Goal: Communication & Community: Connect with others

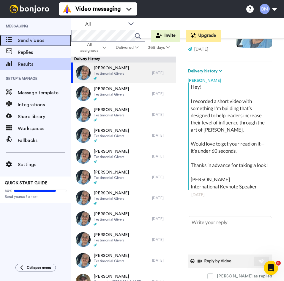
click at [39, 38] on span "Send videos" at bounding box center [45, 40] width 54 height 7
type textarea "x"
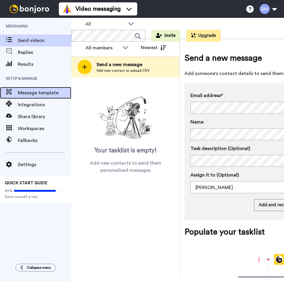
click at [54, 92] on span "Message template" at bounding box center [45, 92] width 54 height 7
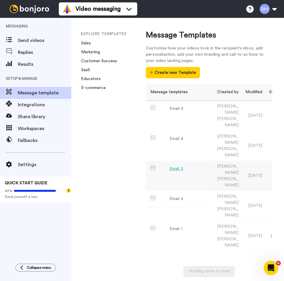
click at [178, 166] on div "Email 3" at bounding box center [177, 169] width 14 height 6
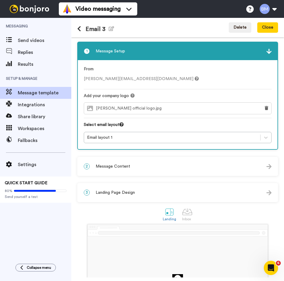
click at [172, 167] on div "2 Message Content" at bounding box center [178, 166] width 200 height 18
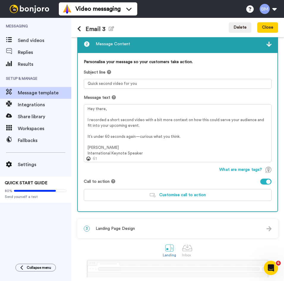
scroll to position [30, 0]
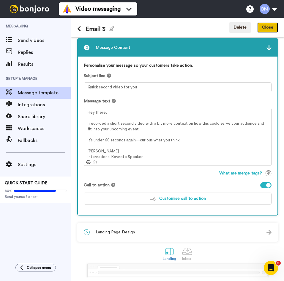
click at [267, 27] on button "Close" at bounding box center [268, 27] width 21 height 11
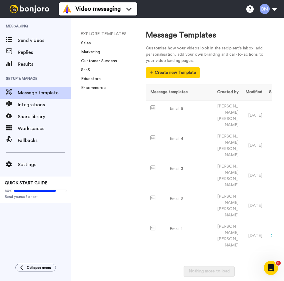
click at [117, 163] on div "EXPLORE TEMPLATES Sales Marketing Customer Success SaaS Educators E-commerce" at bounding box center [102, 149] width 63 height 263
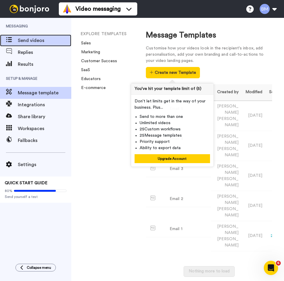
click at [43, 43] on span "Send videos" at bounding box center [45, 40] width 54 height 7
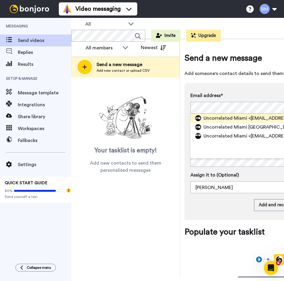
click at [209, 117] on span "Uncorrelated Miami" at bounding box center [226, 118] width 44 height 7
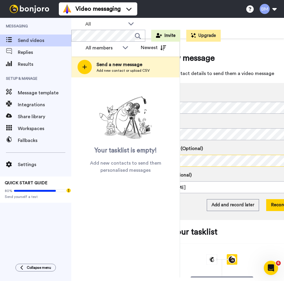
scroll to position [0, 74]
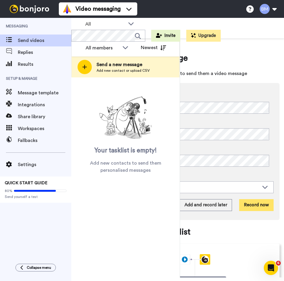
click at [245, 207] on button "Record now" at bounding box center [256, 205] width 34 height 12
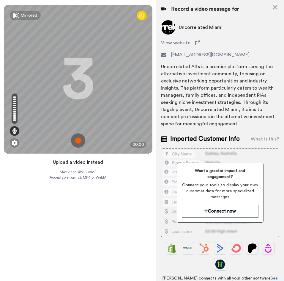
click at [70, 162] on button "Upload a video instead" at bounding box center [78, 162] width 54 height 8
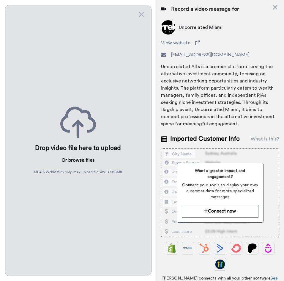
click at [79, 159] on button "browse" at bounding box center [76, 159] width 16 height 7
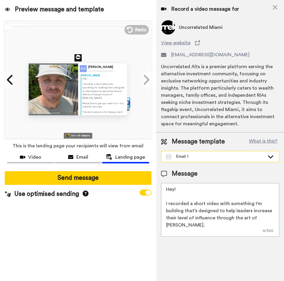
click at [194, 156] on div "Email 1" at bounding box center [215, 156] width 99 height 6
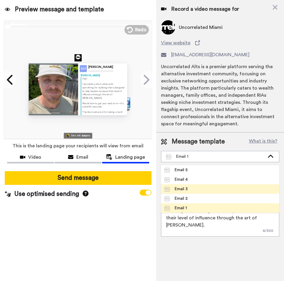
click at [193, 185] on li "Email 3" at bounding box center [220, 189] width 118 height 10
type textarea "Hey there, I recorded a short second video with a bit more context on how this …"
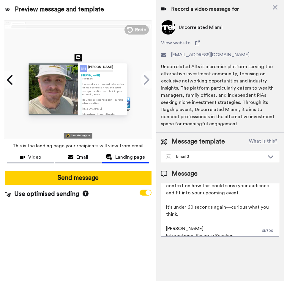
scroll to position [30, 0]
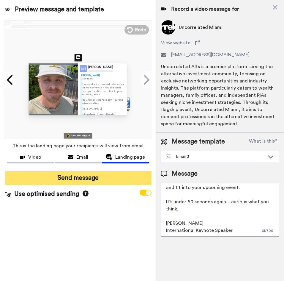
click at [115, 171] on button "Send message" at bounding box center [78, 178] width 147 height 14
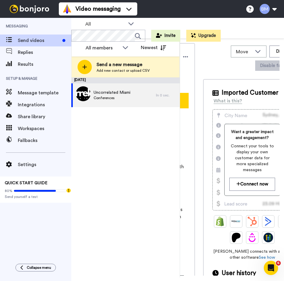
scroll to position [0, 0]
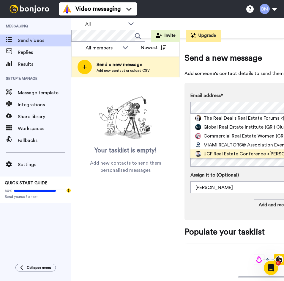
click at [230, 154] on span "UCF Real Estate Conference" at bounding box center [235, 153] width 62 height 7
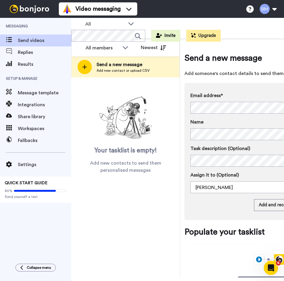
click at [226, 167] on div "Task description (Optional) Assign it to (Optional) Brett McDermott Brett McDer…" at bounding box center [270, 169] width 158 height 48
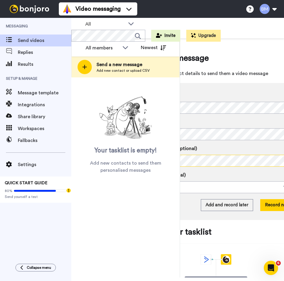
scroll to position [0, 54]
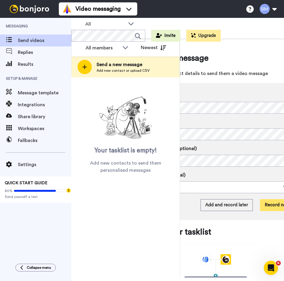
click at [263, 204] on button "Record now" at bounding box center [277, 205] width 34 height 12
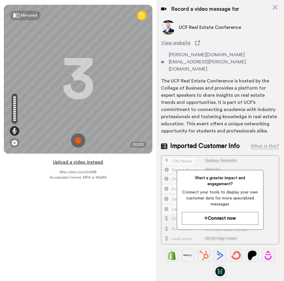
click at [92, 161] on button "Upload a video instead" at bounding box center [78, 162] width 54 height 8
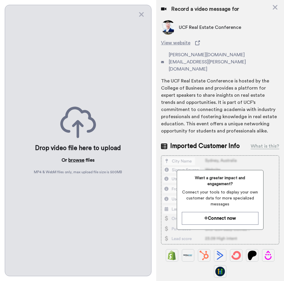
click at [73, 159] on button "browse" at bounding box center [76, 159] width 16 height 7
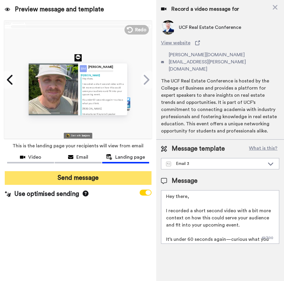
click at [105, 174] on button "Send message" at bounding box center [78, 178] width 147 height 14
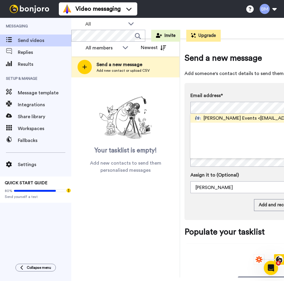
click at [215, 116] on span "Tom Ferry Events" at bounding box center [230, 118] width 53 height 7
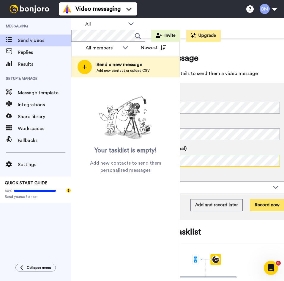
scroll to position [0, 63]
click at [256, 205] on button "Record now" at bounding box center [267, 205] width 34 height 12
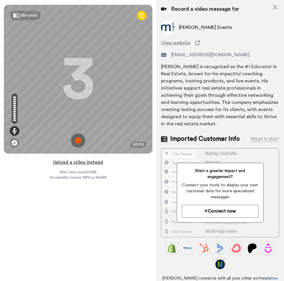
click at [82, 163] on button "Upload a video instead" at bounding box center [78, 162] width 54 height 8
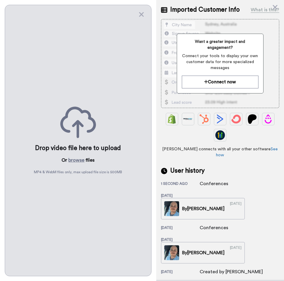
scroll to position [149, 0]
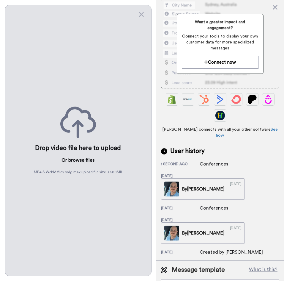
click at [82, 160] on button "browse" at bounding box center [76, 159] width 16 height 7
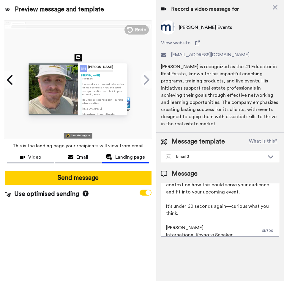
scroll to position [30, 0]
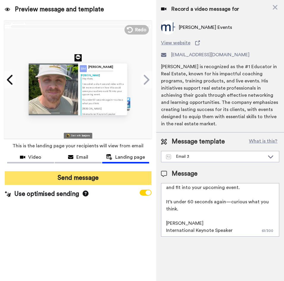
click at [89, 175] on button "Send message" at bounding box center [78, 178] width 147 height 14
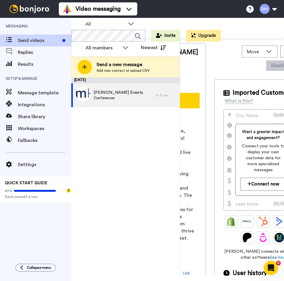
scroll to position [0, 0]
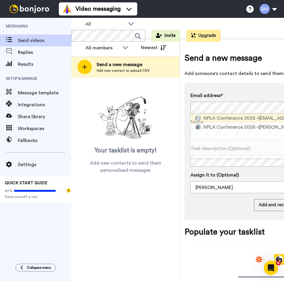
click at [250, 118] on span "NPLA Conference 2026" at bounding box center [230, 118] width 52 height 7
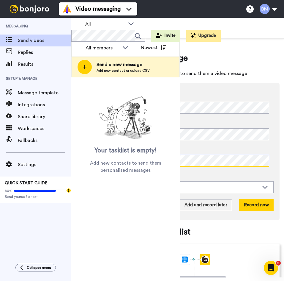
scroll to position [0, 74]
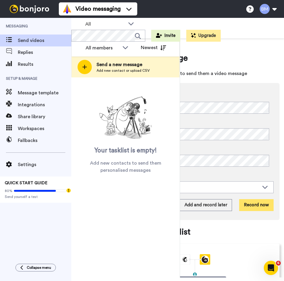
click at [252, 210] on button "Record now" at bounding box center [256, 205] width 34 height 12
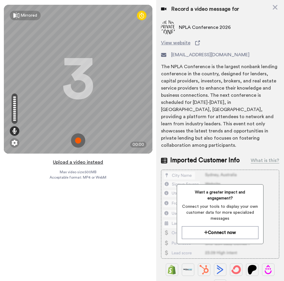
click at [83, 162] on button "Upload a video instead" at bounding box center [78, 162] width 54 height 8
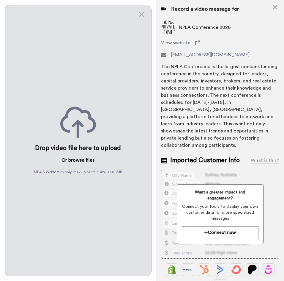
click at [75, 160] on button "browse" at bounding box center [76, 159] width 16 height 7
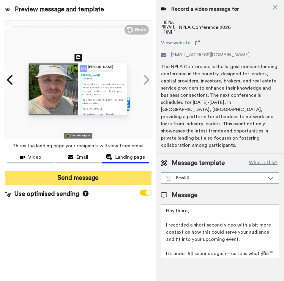
click at [100, 173] on button "Send message" at bounding box center [78, 178] width 147 height 14
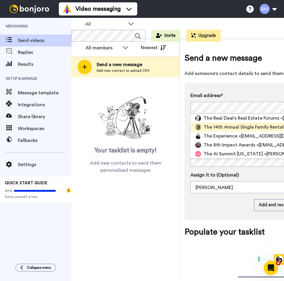
click at [228, 129] on span "The 14th Annual Single Family Rental Forum (East) - Steve Glener" at bounding box center [279, 126] width 150 height 7
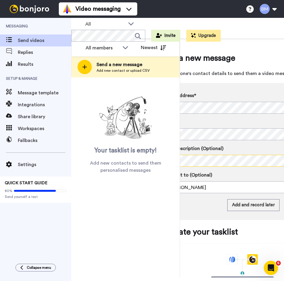
scroll to position [0, 74]
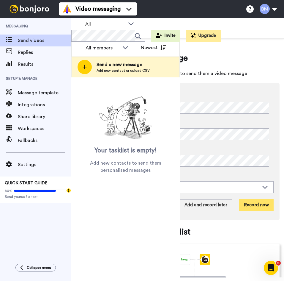
click at [248, 202] on button "Record now" at bounding box center [256, 205] width 34 height 12
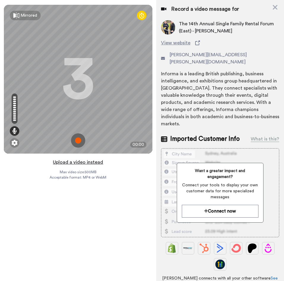
click at [87, 162] on button "Upload a video instead" at bounding box center [78, 162] width 54 height 8
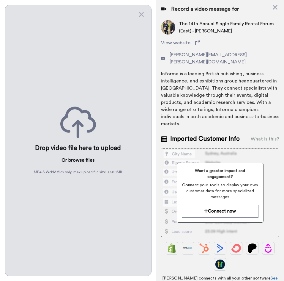
click at [79, 159] on button "browse" at bounding box center [76, 159] width 16 height 7
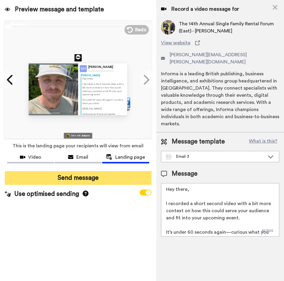
click at [112, 176] on button "Send message" at bounding box center [78, 178] width 147 height 14
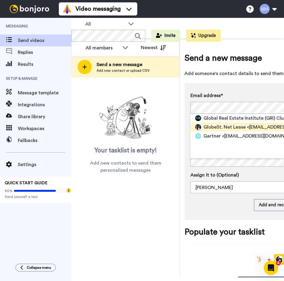
click at [222, 129] on span "GlobeSt. Net Lease" at bounding box center [225, 126] width 42 height 7
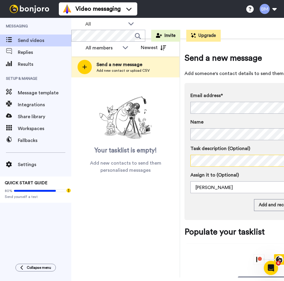
scroll to position [0, 74]
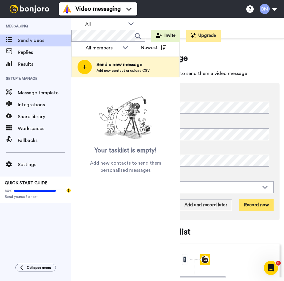
click at [261, 203] on button "Record now" at bounding box center [256, 205] width 34 height 12
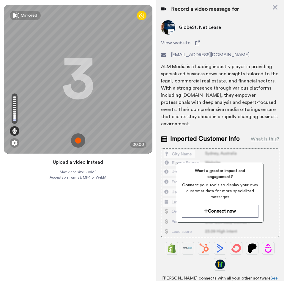
click at [69, 161] on button "Upload a video instead" at bounding box center [78, 162] width 54 height 8
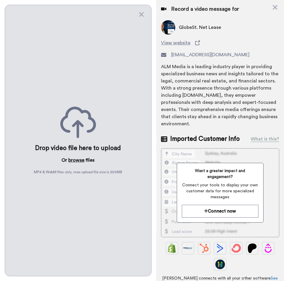
click at [72, 158] on button "browse" at bounding box center [76, 159] width 16 height 7
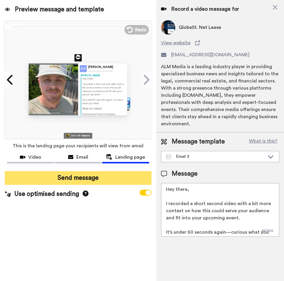
click at [104, 178] on button "Send message" at bounding box center [78, 178] width 147 height 14
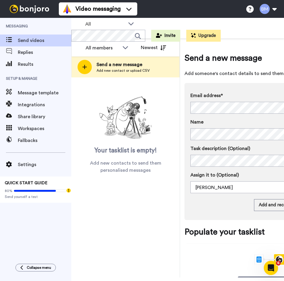
click at [224, 166] on div "Task description (Optional) Assign it to (Optional) [PERSON_NAME] [PERSON_NAME]" at bounding box center [270, 169] width 158 height 48
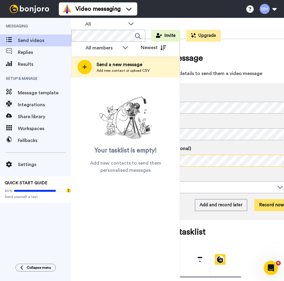
scroll to position [0, 59]
click at [266, 207] on button "Record now" at bounding box center [272, 205] width 34 height 12
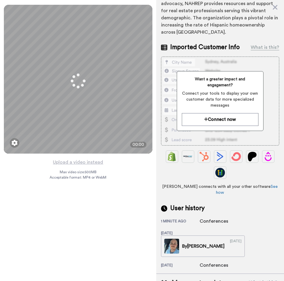
scroll to position [111, 0]
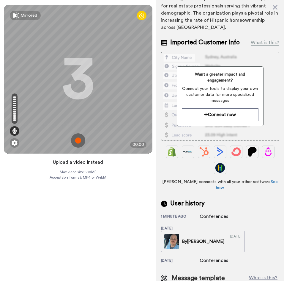
click at [84, 162] on button "Upload a video instead" at bounding box center [78, 162] width 54 height 8
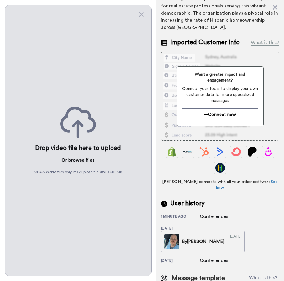
click at [79, 159] on button "browse" at bounding box center [76, 159] width 16 height 7
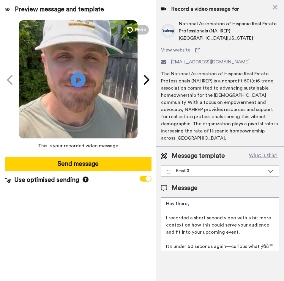
scroll to position [0, 0]
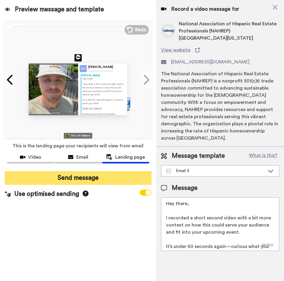
click at [61, 180] on button "Send message" at bounding box center [78, 178] width 147 height 14
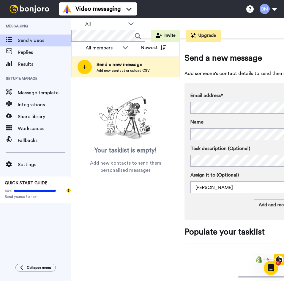
click at [228, 149] on label "Task description (Optional)" at bounding box center [270, 148] width 158 height 7
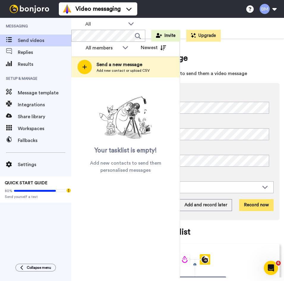
click at [246, 203] on button "Record now" at bounding box center [256, 205] width 34 height 12
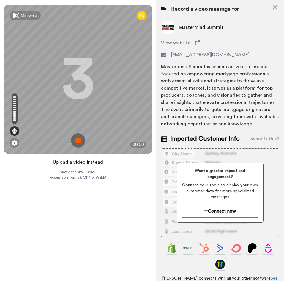
click at [94, 160] on button "Upload a video instead" at bounding box center [78, 162] width 54 height 8
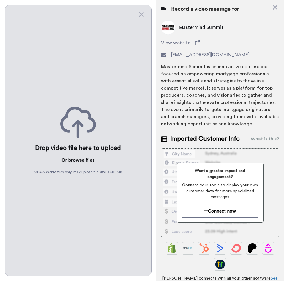
click at [78, 159] on button "browse" at bounding box center [76, 159] width 16 height 7
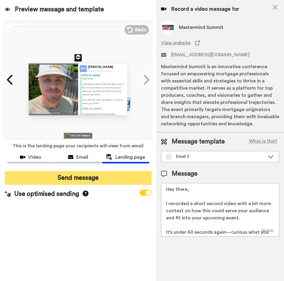
click at [98, 182] on button "Send message" at bounding box center [78, 178] width 147 height 14
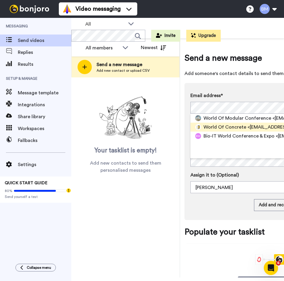
click at [199, 128] on img at bounding box center [198, 127] width 6 height 6
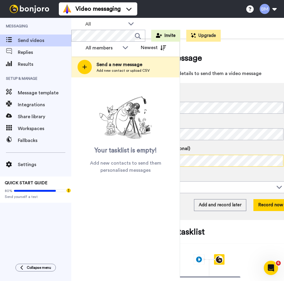
scroll to position [0, 74]
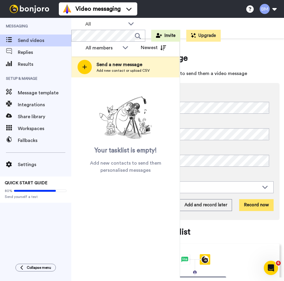
click at [253, 207] on button "Record now" at bounding box center [256, 205] width 34 height 12
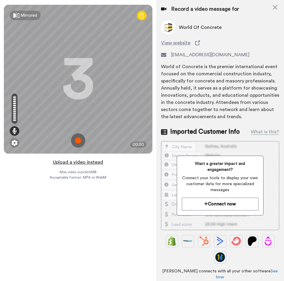
click at [86, 163] on button "Upload a video instead" at bounding box center [78, 162] width 54 height 8
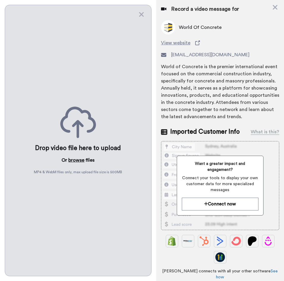
click at [76, 156] on button "browse" at bounding box center [76, 159] width 16 height 7
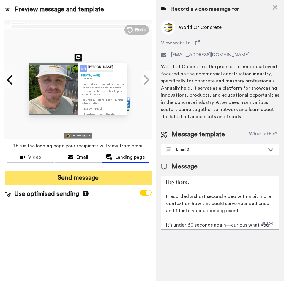
click at [51, 180] on button "Send message" at bounding box center [78, 178] width 147 height 14
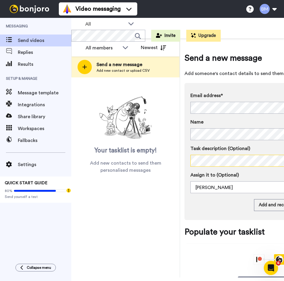
scroll to position [0, 74]
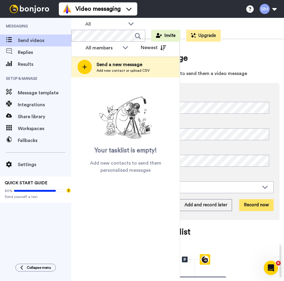
click at [257, 204] on button "Record now" at bounding box center [256, 205] width 34 height 12
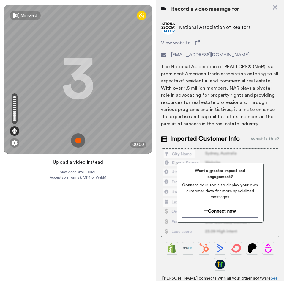
click at [84, 160] on button "Upload a video instead" at bounding box center [78, 162] width 54 height 8
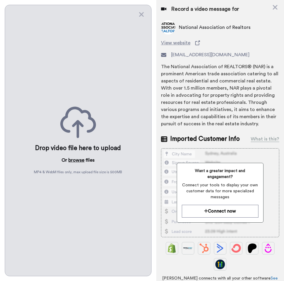
click at [76, 158] on button "browse" at bounding box center [76, 159] width 16 height 7
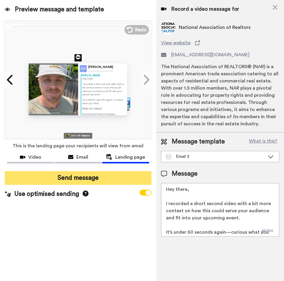
click at [131, 180] on button "Send message" at bounding box center [78, 178] width 147 height 14
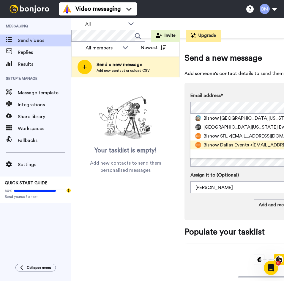
click at [233, 148] on span "Bisnow Dallas Events" at bounding box center [227, 144] width 46 height 7
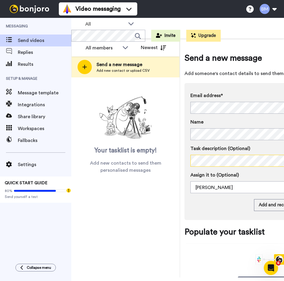
scroll to position [0, 74]
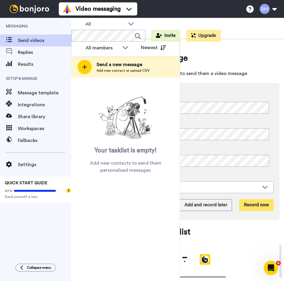
click at [248, 201] on button "Record now" at bounding box center [256, 205] width 34 height 12
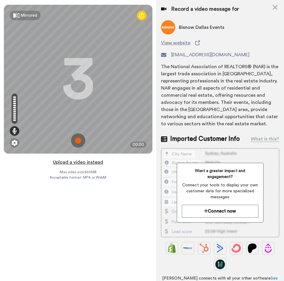
click at [75, 162] on button "Upload a video instead" at bounding box center [78, 162] width 54 height 8
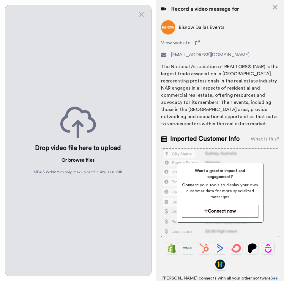
click at [75, 158] on button "browse" at bounding box center [76, 159] width 16 height 7
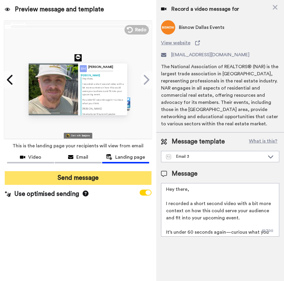
click at [69, 177] on button "Send message" at bounding box center [78, 178] width 147 height 14
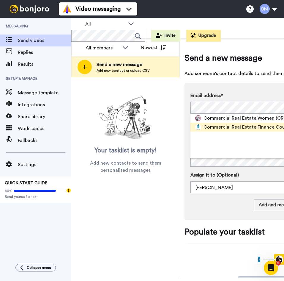
click at [245, 127] on span "Commercial Real Estate Finance Council (CREFC) [GEOGRAPHIC_DATA]" at bounding box center [283, 126] width 158 height 7
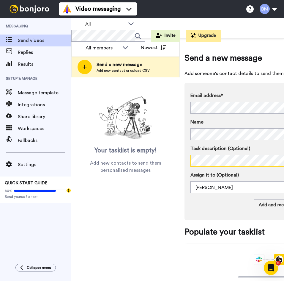
scroll to position [0, 74]
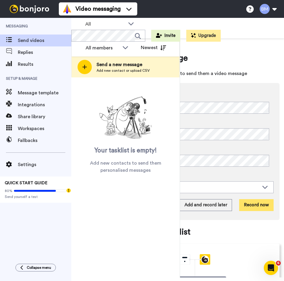
click at [261, 207] on button "Record now" at bounding box center [256, 205] width 34 height 12
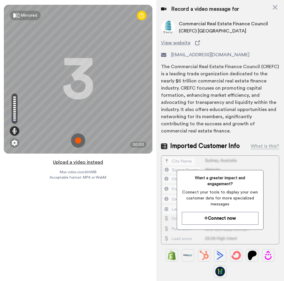
click at [89, 161] on button "Upload a video instead" at bounding box center [78, 162] width 54 height 8
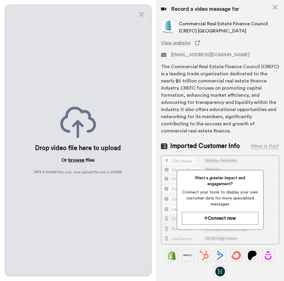
click at [80, 157] on button "browse" at bounding box center [76, 159] width 16 height 7
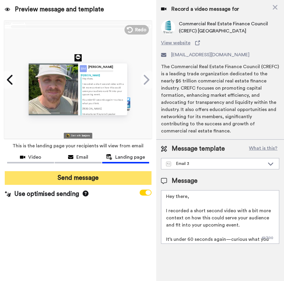
click at [95, 179] on button "Send message" at bounding box center [78, 178] width 147 height 14
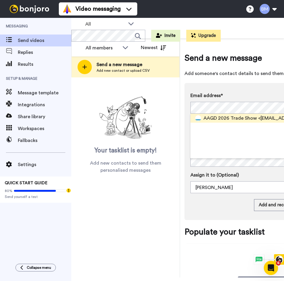
click at [224, 118] on span "AAGD 2026 Trade Show" at bounding box center [231, 118] width 54 height 7
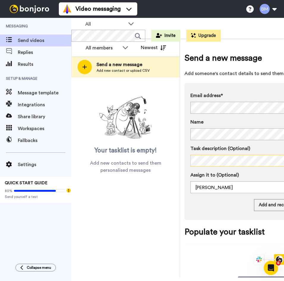
scroll to position [0, 74]
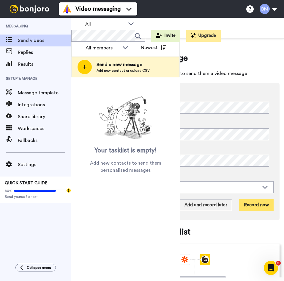
click at [250, 202] on button "Record now" at bounding box center [256, 205] width 34 height 12
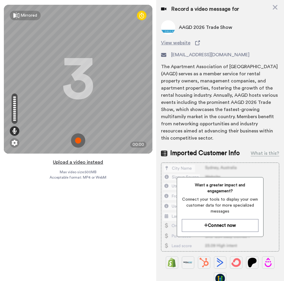
click at [92, 161] on button "Upload a video instead" at bounding box center [78, 162] width 54 height 8
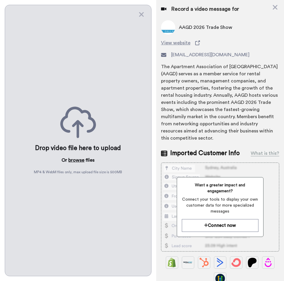
click at [77, 158] on button "browse" at bounding box center [76, 159] width 16 height 7
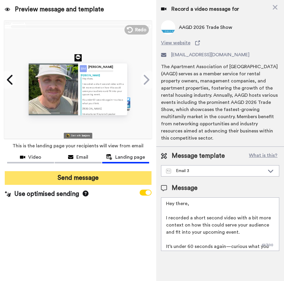
click at [88, 178] on button "Send message" at bounding box center [78, 178] width 147 height 14
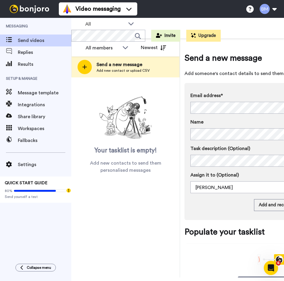
click at [207, 100] on div "Email address* Jon Schimmer <jon.schimmer@procopio.com> Elaine Ramirez <elaine.…" at bounding box center [270, 103] width 158 height 22
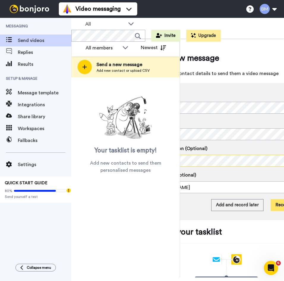
scroll to position [0, 74]
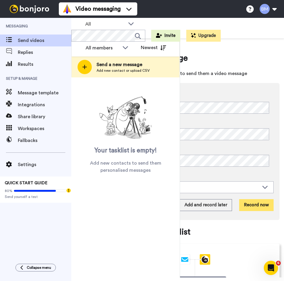
click at [254, 206] on button "Record now" at bounding box center [256, 205] width 34 height 12
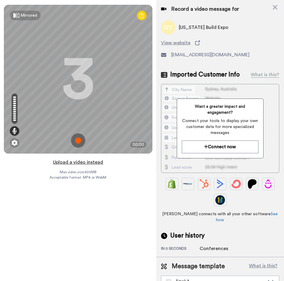
click at [83, 163] on button "Upload a video instead" at bounding box center [78, 162] width 54 height 8
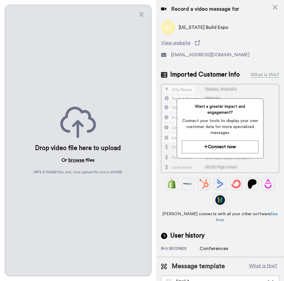
click at [78, 157] on button "browse" at bounding box center [76, 159] width 16 height 7
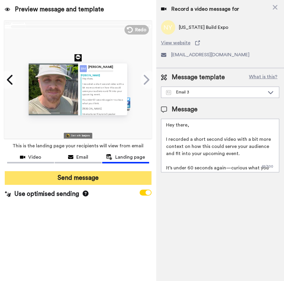
click at [75, 175] on button "Send message" at bounding box center [78, 178] width 147 height 14
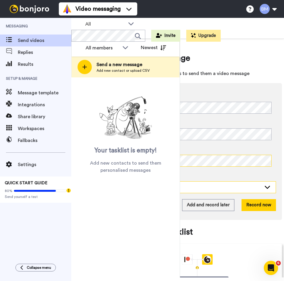
scroll to position [0, 74]
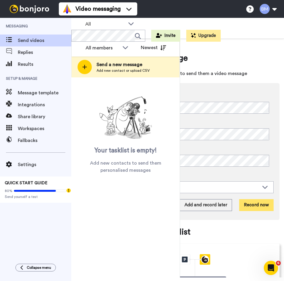
click at [244, 203] on button "Record now" at bounding box center [256, 205] width 34 height 12
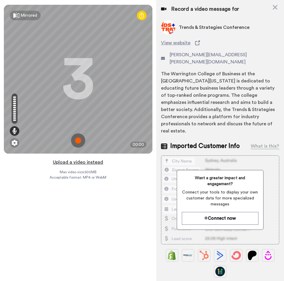
click at [91, 162] on button "Upload a video instead" at bounding box center [78, 162] width 54 height 8
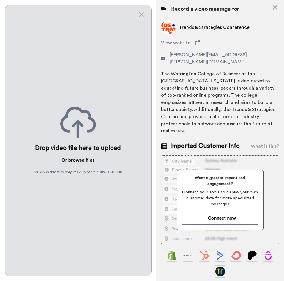
click at [75, 157] on button "browse" at bounding box center [76, 159] width 16 height 7
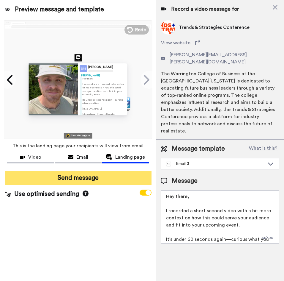
click at [70, 174] on button "Send message" at bounding box center [78, 178] width 147 height 14
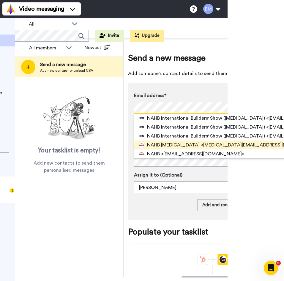
scroll to position [0, 55]
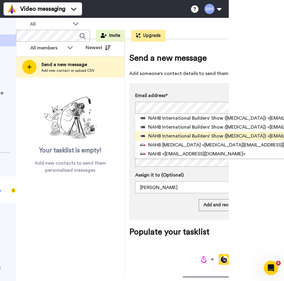
click at [200, 137] on span "NAHB International Builders' Show (IBS)" at bounding box center [207, 135] width 118 height 7
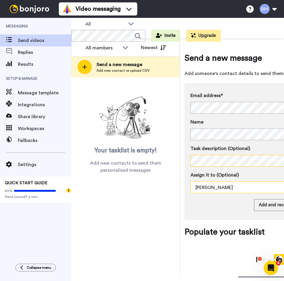
scroll to position [0, 74]
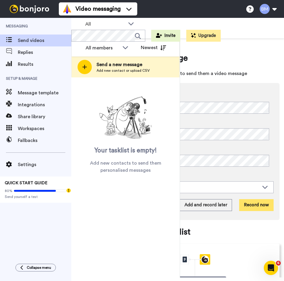
click at [250, 205] on button "Record now" at bounding box center [256, 205] width 34 height 12
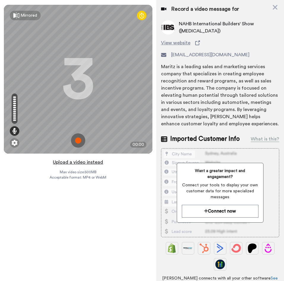
click at [84, 162] on button "Upload a video instead" at bounding box center [78, 162] width 54 height 8
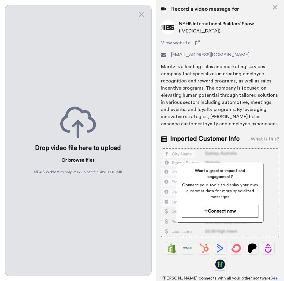
click at [78, 156] on button "browse" at bounding box center [76, 159] width 16 height 7
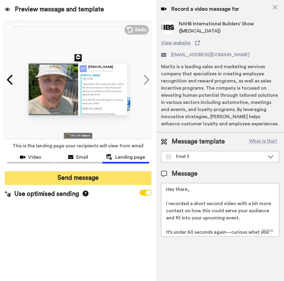
click at [89, 178] on button "Send message" at bounding box center [78, 178] width 147 height 14
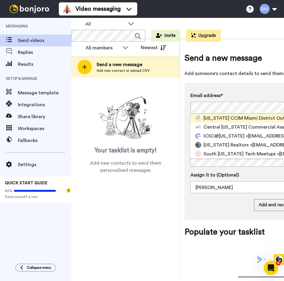
click at [229, 121] on span "[US_STATE] CCIM Miami District Outlook Conference" at bounding box center [263, 118] width 119 height 7
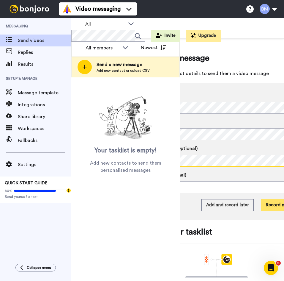
scroll to position [0, 53]
click at [272, 205] on button "Record now" at bounding box center [278, 205] width 34 height 12
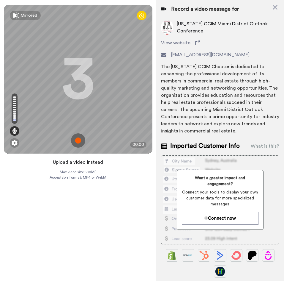
click at [84, 160] on button "Upload a video instead" at bounding box center [78, 162] width 54 height 8
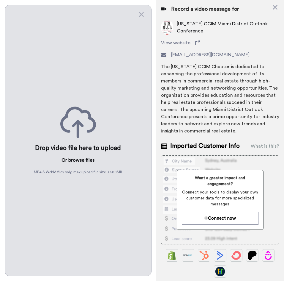
click at [77, 160] on button "browse" at bounding box center [76, 159] width 16 height 7
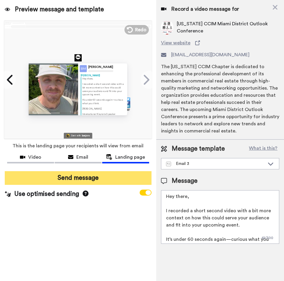
click at [116, 175] on button "Send message" at bounding box center [78, 178] width 147 height 14
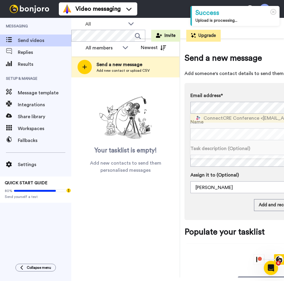
click at [249, 118] on span "ConnectCRE Conference" at bounding box center [232, 118] width 56 height 7
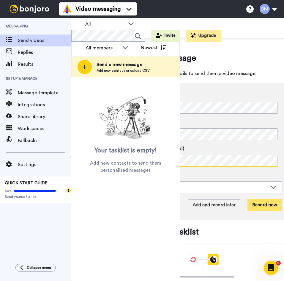
scroll to position [0, 74]
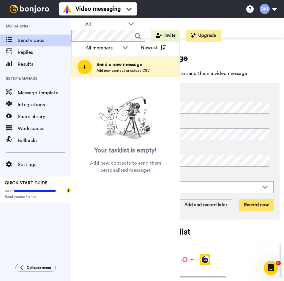
click at [256, 204] on button "Record now" at bounding box center [256, 205] width 34 height 12
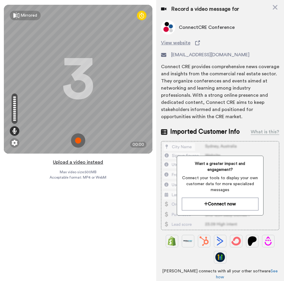
click at [80, 164] on button "Upload a video instead" at bounding box center [78, 162] width 54 height 8
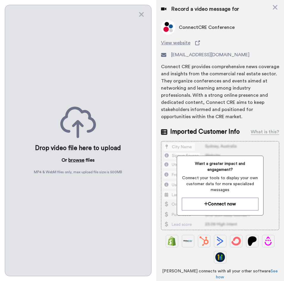
click at [79, 157] on button "browse" at bounding box center [76, 159] width 16 height 7
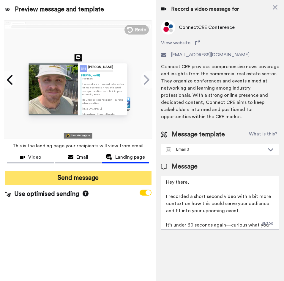
click at [86, 178] on button "Send message" at bounding box center [78, 178] width 147 height 14
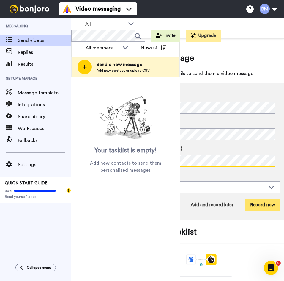
scroll to position [0, 68]
click at [251, 203] on button "Record now" at bounding box center [262, 205] width 34 height 12
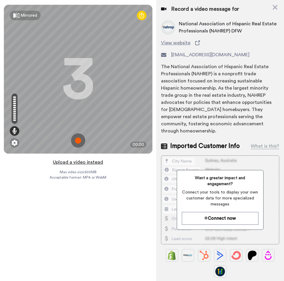
click at [90, 162] on button "Upload a video instead" at bounding box center [78, 162] width 54 height 8
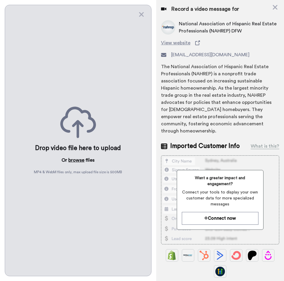
click at [79, 159] on button "browse" at bounding box center [76, 159] width 16 height 7
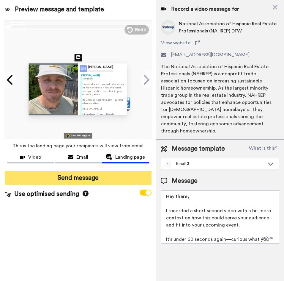
click at [67, 178] on button "Send message" at bounding box center [78, 178] width 147 height 14
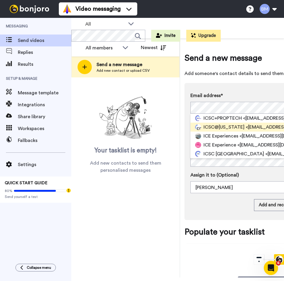
click at [238, 129] on span "ICSC@[US_STATE]" at bounding box center [224, 126] width 41 height 7
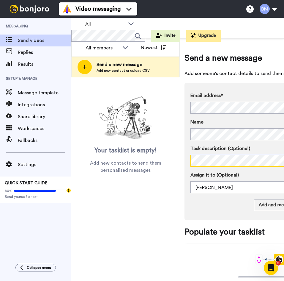
scroll to position [0, 74]
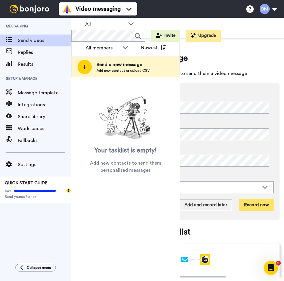
click at [245, 209] on button "Record now" at bounding box center [256, 205] width 34 height 12
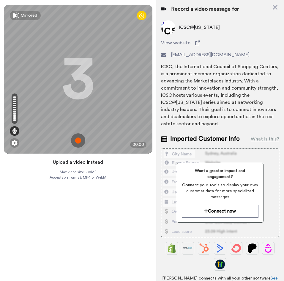
click at [89, 162] on button "Upload a video instead" at bounding box center [78, 162] width 54 height 8
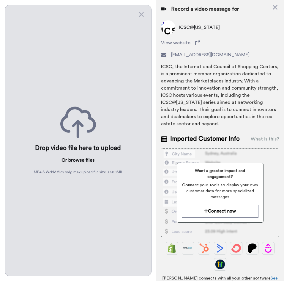
click at [74, 156] on button "browse" at bounding box center [76, 159] width 16 height 7
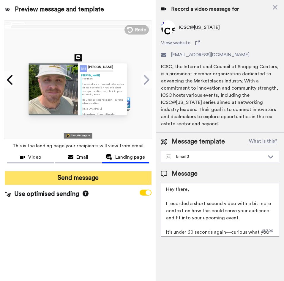
click at [100, 177] on button "Send message" at bounding box center [78, 178] width 147 height 14
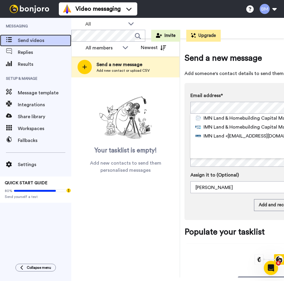
click at [36, 36] on div "Send videos" at bounding box center [35, 40] width 71 height 12
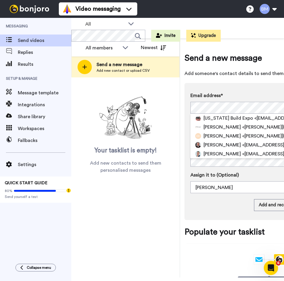
click at [177, 113] on div "Your tasklist is empty! Add new contacts to send them personalised messages" at bounding box center [125, 134] width 109 height 80
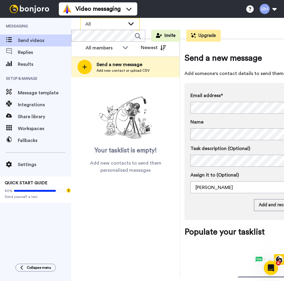
click at [134, 23] on icon at bounding box center [131, 24] width 7 height 6
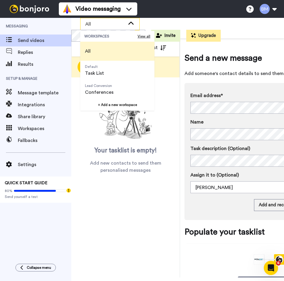
click at [134, 23] on icon at bounding box center [131, 24] width 7 height 6
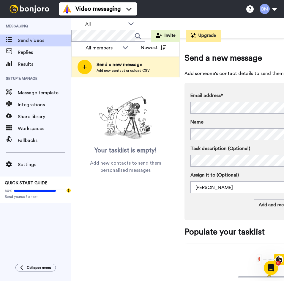
click at [179, 79] on div "Your tasklist is empty! Add new contacts to send them personalised messages" at bounding box center [125, 125] width 109 height 96
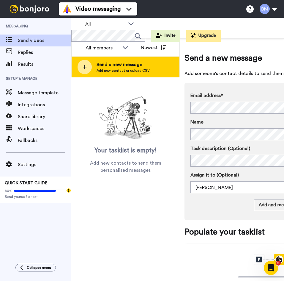
click at [153, 66] on div "Send a new message Add new contact or upload CSV" at bounding box center [126, 67] width 108 height 21
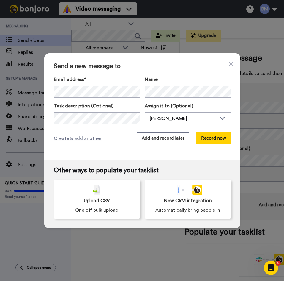
click at [113, 84] on div "Email address*" at bounding box center [97, 87] width 86 height 22
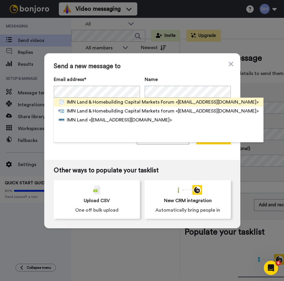
click at [191, 101] on span "<media@informa.com>" at bounding box center [217, 101] width 83 height 7
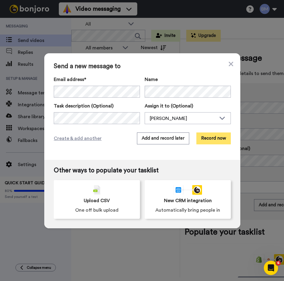
click at [222, 137] on button "Record now" at bounding box center [214, 138] width 34 height 12
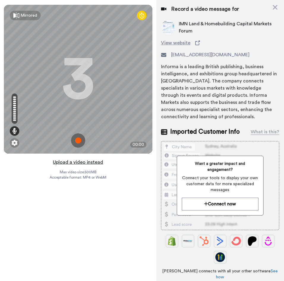
click at [91, 162] on button "Upload a video instead" at bounding box center [78, 162] width 54 height 8
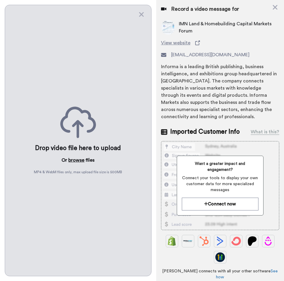
click at [75, 156] on button "browse" at bounding box center [76, 159] width 16 height 7
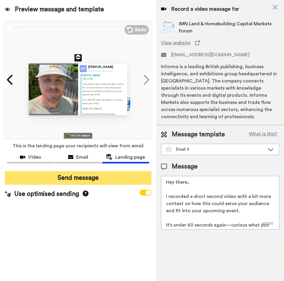
click at [60, 177] on button "Send message" at bounding box center [78, 178] width 147 height 14
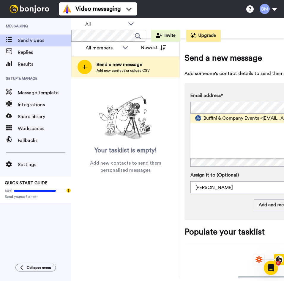
click at [232, 117] on span "Buffini & Company Events" at bounding box center [232, 118] width 56 height 7
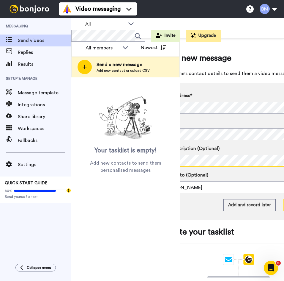
scroll to position [0, 58]
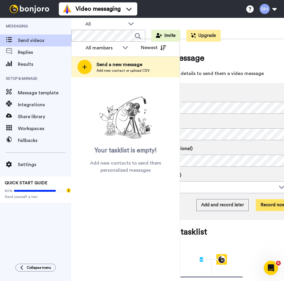
click at [269, 205] on button "Record now" at bounding box center [273, 205] width 34 height 12
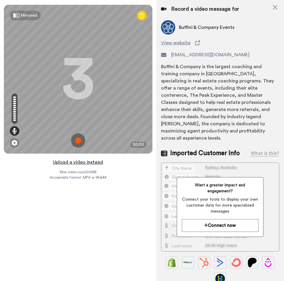
click at [90, 160] on button "Upload a video instead" at bounding box center [78, 162] width 54 height 8
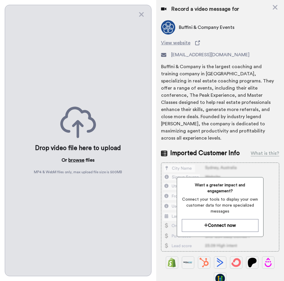
click at [76, 157] on button "browse" at bounding box center [76, 159] width 16 height 7
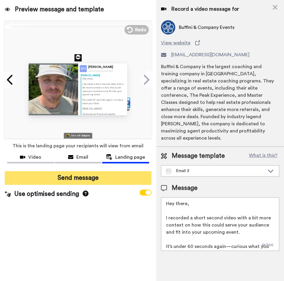
click at [111, 179] on button "Send message" at bounding box center [78, 178] width 147 height 14
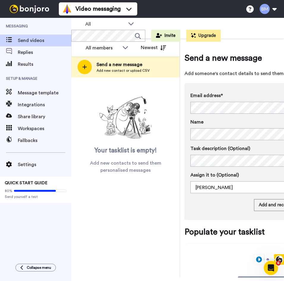
click at [40, 48] on div "Replies" at bounding box center [35, 52] width 71 height 12
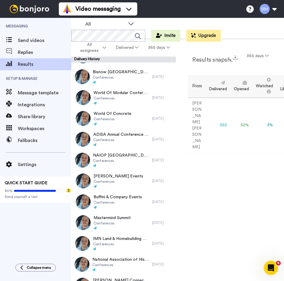
scroll to position [620, 0]
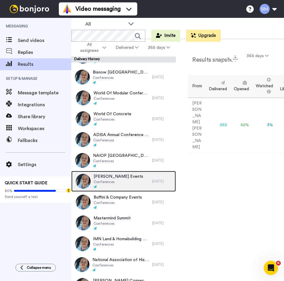
click at [126, 175] on span "[PERSON_NAME] Events" at bounding box center [119, 176] width 50 height 6
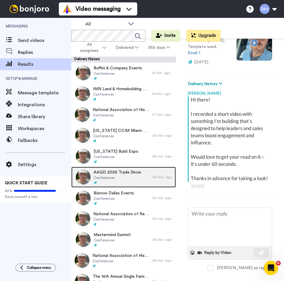
click at [79, 167] on div at bounding box center [82, 177] width 18 height 21
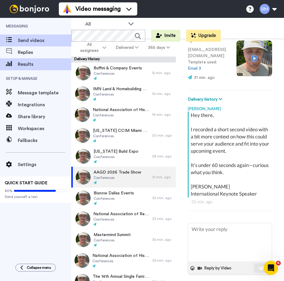
click at [30, 34] on span "Messaging" at bounding box center [35, 26] width 71 height 17
click at [30, 38] on span "Send videos" at bounding box center [45, 40] width 54 height 7
type textarea "x"
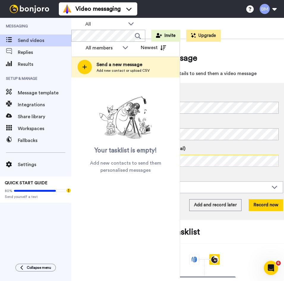
scroll to position [0, 74]
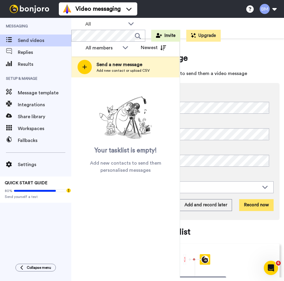
click at [251, 207] on button "Record now" at bounding box center [256, 205] width 34 height 12
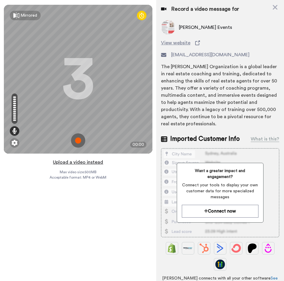
click at [93, 159] on button "Upload a video instead" at bounding box center [78, 162] width 54 height 8
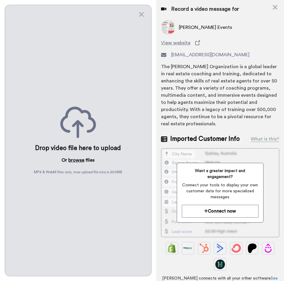
click at [77, 158] on button "browse" at bounding box center [76, 159] width 16 height 7
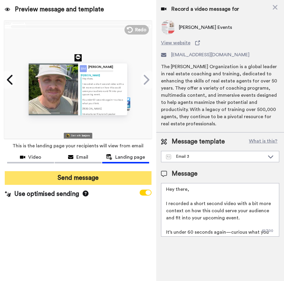
click at [106, 179] on button "Send message" at bounding box center [78, 178] width 147 height 14
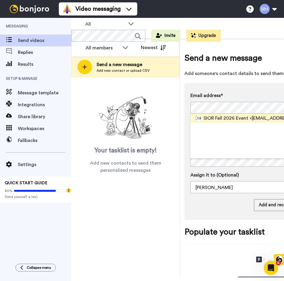
click at [230, 117] on span "SIOR Fall 2026 Event" at bounding box center [226, 118] width 45 height 7
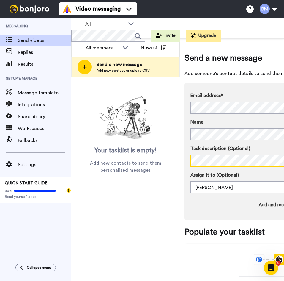
scroll to position [0, 74]
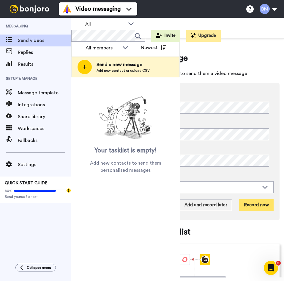
click at [252, 205] on button "Record now" at bounding box center [256, 205] width 34 height 12
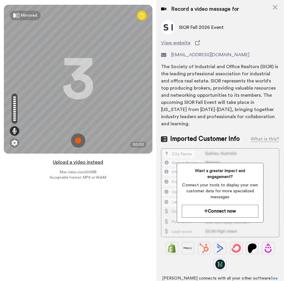
click at [83, 162] on button "Upload a video instead" at bounding box center [78, 162] width 54 height 8
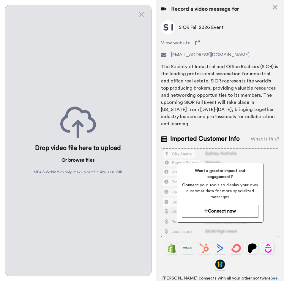
click at [78, 158] on button "browse" at bounding box center [76, 159] width 16 height 7
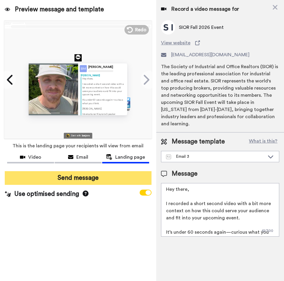
click at [103, 178] on button "Send message" at bounding box center [78, 178] width 147 height 14
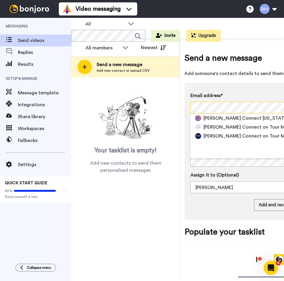
click at [173, 108] on div "All members Newest Send a new message Add new contact or upload CSV Your taskli…" at bounding box center [177, 158] width 213 height 239
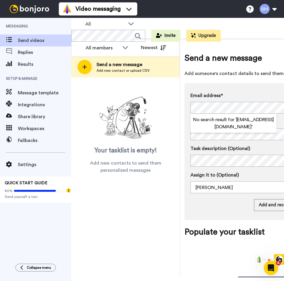
click at [209, 153] on div "Task description (Optional)" at bounding box center [270, 156] width 158 height 22
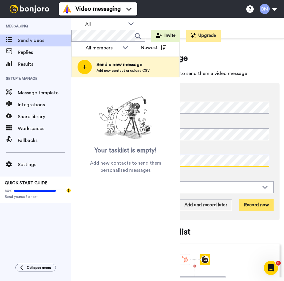
scroll to position [0, 73]
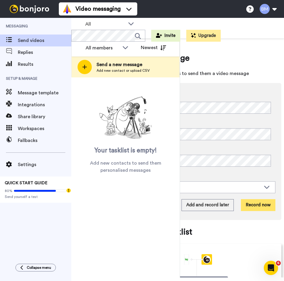
click at [252, 207] on button "Record now" at bounding box center [258, 205] width 34 height 12
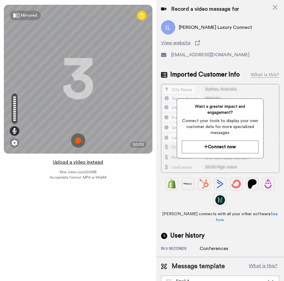
click at [84, 160] on button "Upload a video instead" at bounding box center [78, 162] width 54 height 8
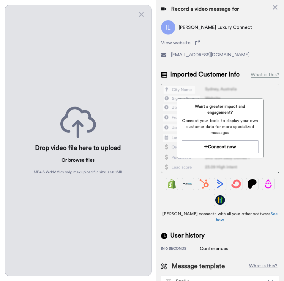
click at [83, 156] on button "browse" at bounding box center [76, 159] width 16 height 7
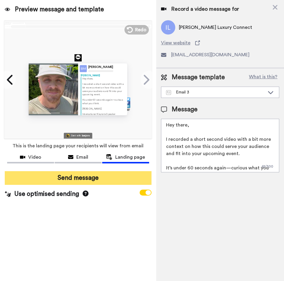
click at [90, 177] on button "Send message" at bounding box center [78, 178] width 147 height 14
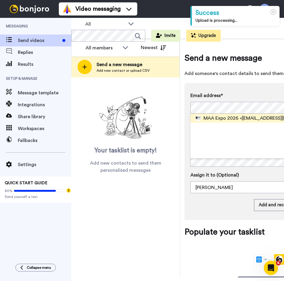
click at [219, 120] on span "MAA Expo 2026" at bounding box center [221, 118] width 35 height 7
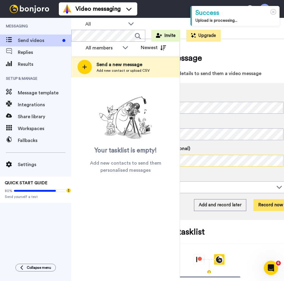
scroll to position [0, 74]
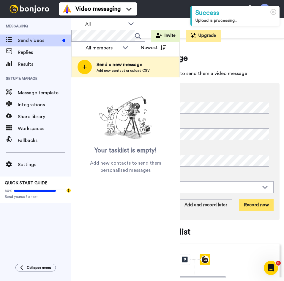
click at [248, 202] on button "Record now" at bounding box center [256, 205] width 34 height 12
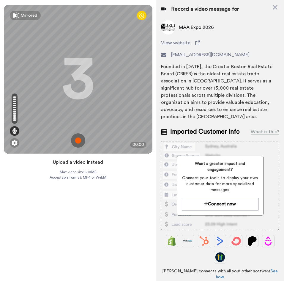
click at [88, 161] on button "Upload a video instead" at bounding box center [78, 162] width 54 height 8
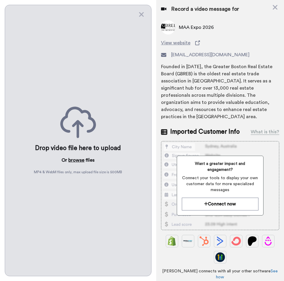
click at [75, 159] on button "browse" at bounding box center [76, 159] width 16 height 7
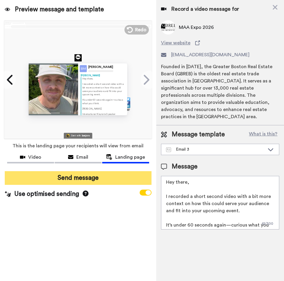
click at [84, 177] on button "Send message" at bounding box center [78, 178] width 147 height 14
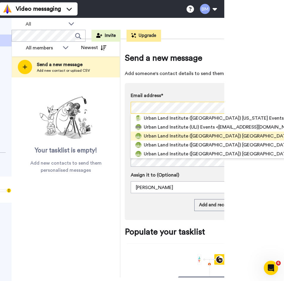
scroll to position [0, 87]
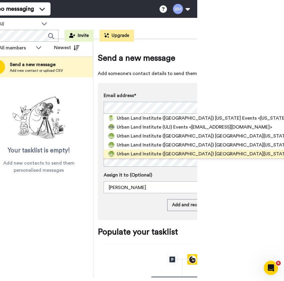
click at [198, 155] on span "Urban Land Institute (ULI) Southeast Florida / Caribbean" at bounding box center [230, 153] width 226 height 7
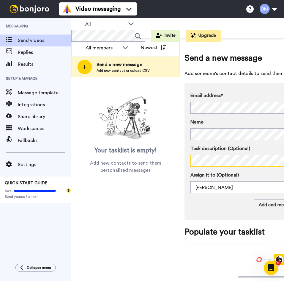
scroll to position [0, 74]
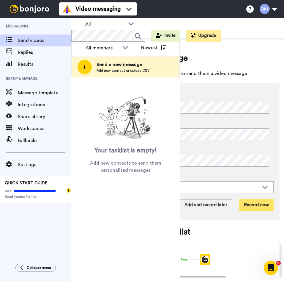
click at [249, 200] on button "Record now" at bounding box center [256, 205] width 34 height 12
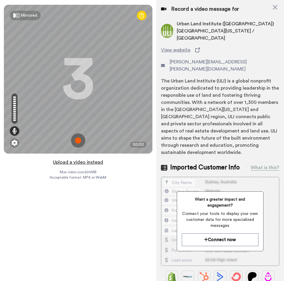
click at [84, 161] on button "Upload a video instead" at bounding box center [78, 162] width 54 height 8
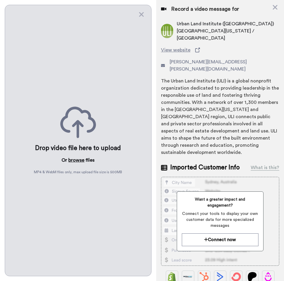
click at [76, 156] on button "browse" at bounding box center [76, 159] width 16 height 7
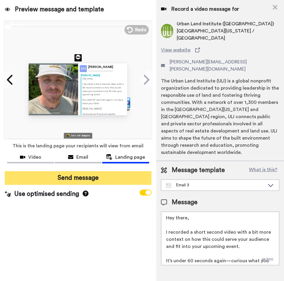
click at [94, 175] on button "Send message" at bounding box center [78, 178] width 147 height 14
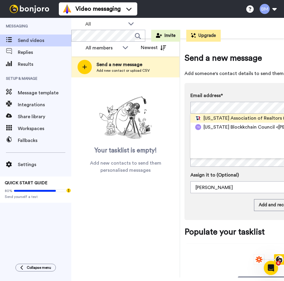
click at [222, 121] on span "[US_STATE] Association of Realtors (TAR)" at bounding box center [250, 118] width 92 height 7
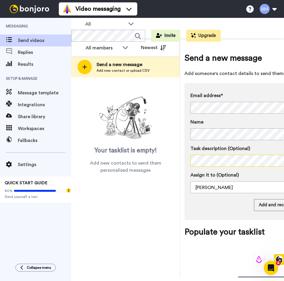
scroll to position [0, 74]
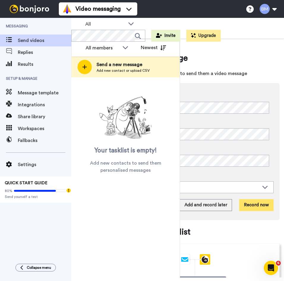
click at [256, 204] on button "Record now" at bounding box center [256, 205] width 34 height 12
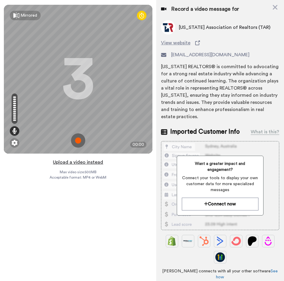
click at [84, 161] on button "Upload a video instead" at bounding box center [78, 162] width 54 height 8
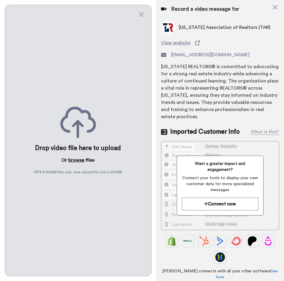
click at [74, 158] on button "browse" at bounding box center [76, 159] width 16 height 7
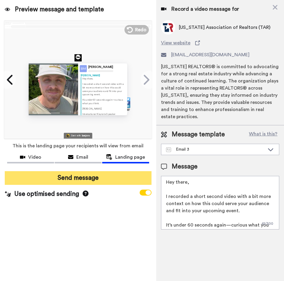
click at [46, 180] on button "Send message" at bounding box center [78, 178] width 147 height 14
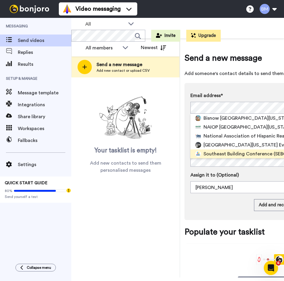
click at [222, 156] on span "Southeast Building Conference (SEBC)" at bounding box center [246, 153] width 85 height 7
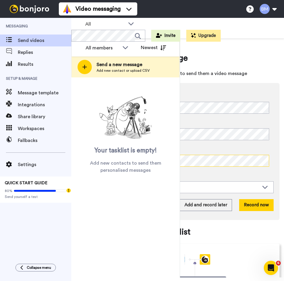
scroll to position [0, 74]
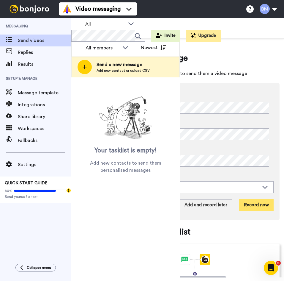
click at [251, 205] on button "Record now" at bounding box center [256, 205] width 34 height 12
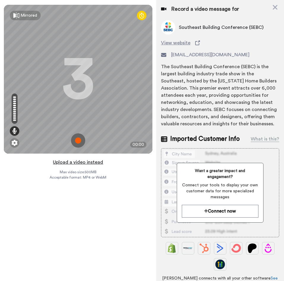
click at [86, 161] on button "Upload a video instead" at bounding box center [78, 162] width 54 height 8
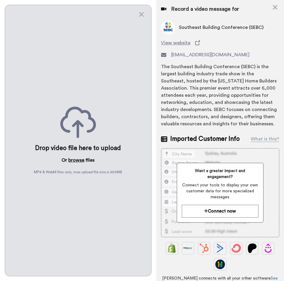
click at [75, 159] on button "browse" at bounding box center [76, 159] width 16 height 7
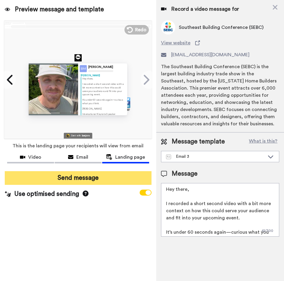
drag, startPoint x: 84, startPoint y: 181, endPoint x: 6, endPoint y: 176, distance: 78.0
click at [83, 180] on button "Send message" at bounding box center [78, 178] width 147 height 14
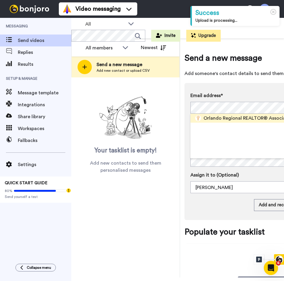
click at [220, 120] on span "Orlando Regional REALTOR® Association (ORRA)" at bounding box center [258, 118] width 108 height 7
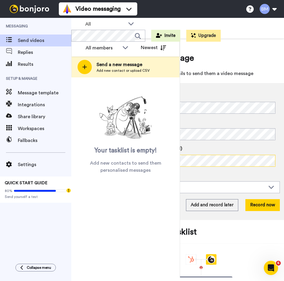
scroll to position [0, 74]
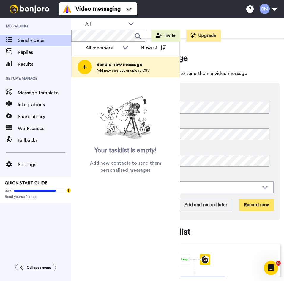
click at [250, 206] on button "Record now" at bounding box center [256, 205] width 34 height 12
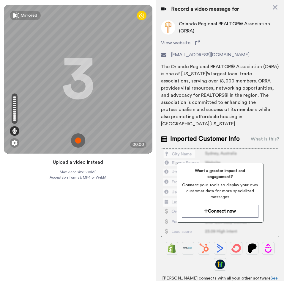
click at [70, 160] on button "Upload a video instead" at bounding box center [78, 162] width 54 height 8
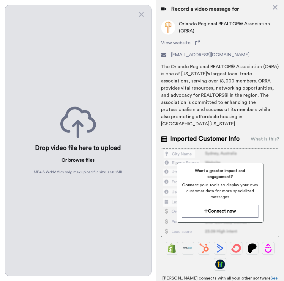
click at [76, 158] on button "browse" at bounding box center [76, 159] width 16 height 7
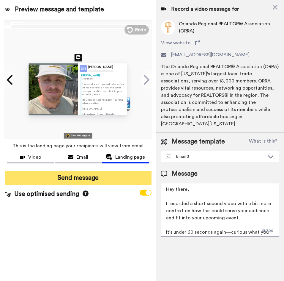
click at [95, 180] on button "Send message" at bounding box center [78, 178] width 147 height 14
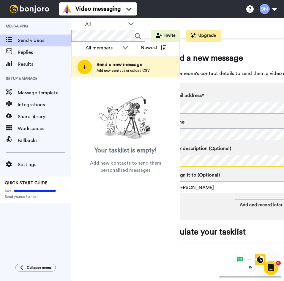
scroll to position [0, 74]
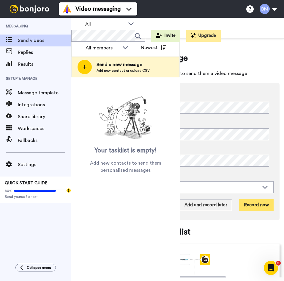
click at [256, 206] on button "Record now" at bounding box center [256, 205] width 34 height 12
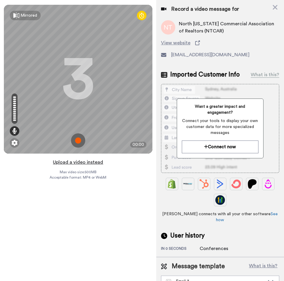
click at [71, 162] on button "Upload a video instead" at bounding box center [78, 162] width 54 height 8
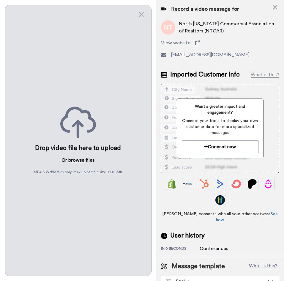
click at [76, 159] on button "browse" at bounding box center [76, 159] width 16 height 7
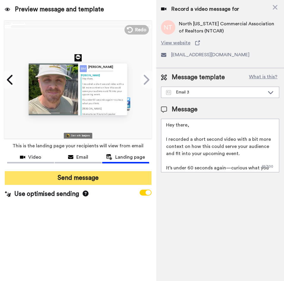
click at [89, 179] on button "Send message" at bounding box center [78, 178] width 147 height 14
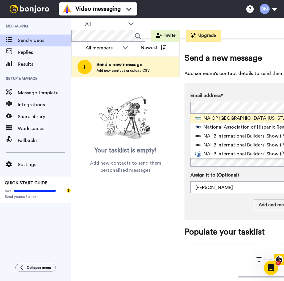
click at [251, 117] on span "NAIOP [GEOGRAPHIC_DATA][US_STATE] Events" at bounding box center [257, 118] width 106 height 7
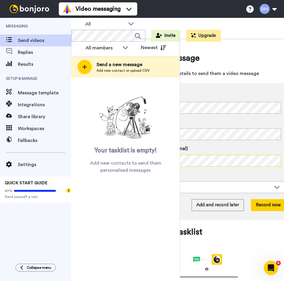
scroll to position [0, 74]
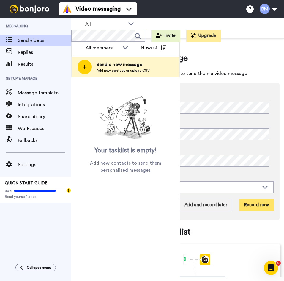
click at [253, 204] on button "Record now" at bounding box center [256, 205] width 34 height 12
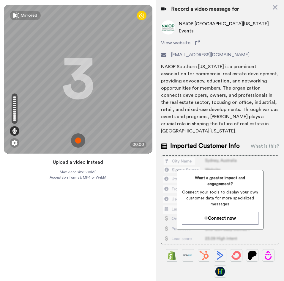
click at [88, 162] on button "Upload a video instead" at bounding box center [78, 162] width 54 height 8
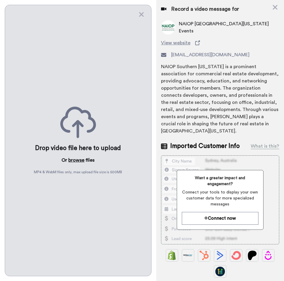
click at [79, 158] on button "browse" at bounding box center [76, 159] width 16 height 7
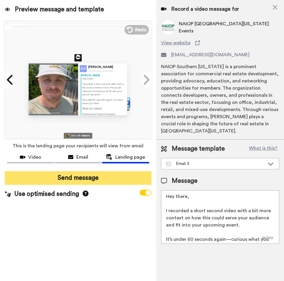
drag, startPoint x: 57, startPoint y: 176, endPoint x: 51, endPoint y: 173, distance: 6.0
click at [56, 176] on button "Send message" at bounding box center [78, 178] width 147 height 14
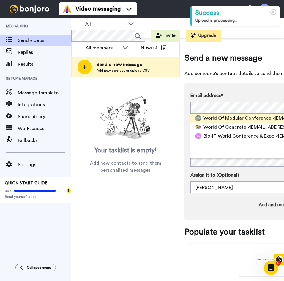
click at [222, 118] on span "World Of Modular Conference" at bounding box center [238, 118] width 68 height 7
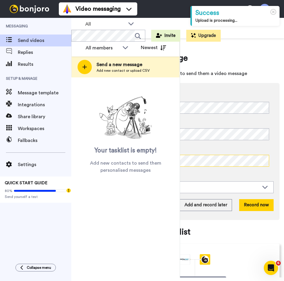
scroll to position [0, 74]
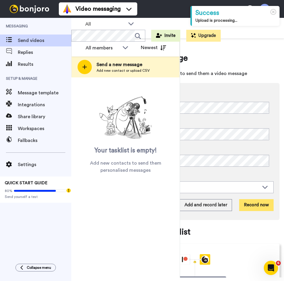
click at [250, 206] on button "Record now" at bounding box center [256, 205] width 34 height 12
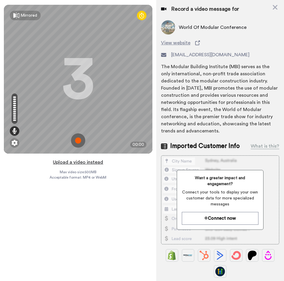
click at [96, 161] on button "Upload a video instead" at bounding box center [78, 162] width 54 height 8
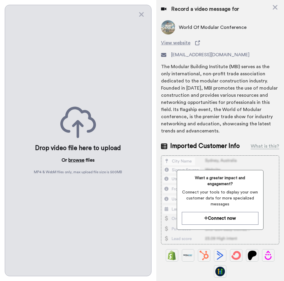
click at [81, 160] on button "browse" at bounding box center [76, 159] width 16 height 7
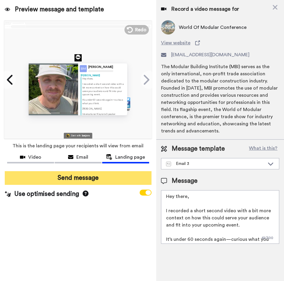
click at [86, 179] on button "Send message" at bounding box center [78, 178] width 147 height 14
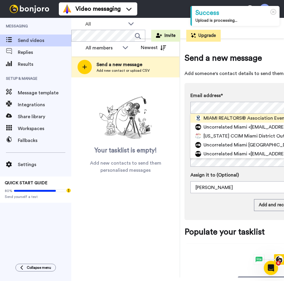
click at [241, 115] on span "MIAMI REALTORS® Association Events" at bounding box center [246, 118] width 85 height 7
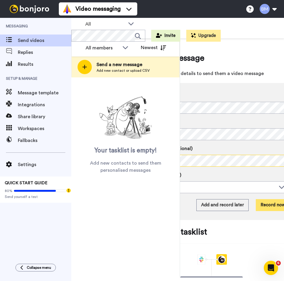
scroll to position [0, 74]
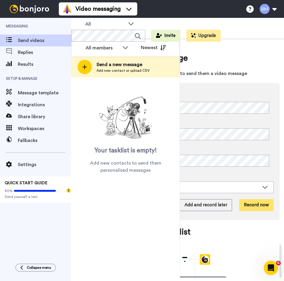
click at [259, 202] on button "Record now" at bounding box center [256, 205] width 34 height 12
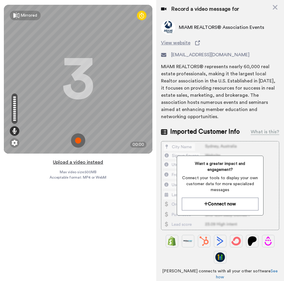
click at [77, 161] on button "Upload a video instead" at bounding box center [78, 162] width 54 height 8
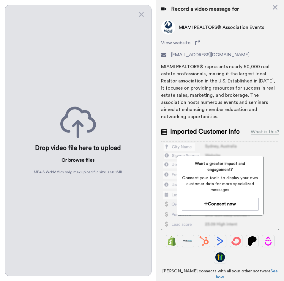
click at [80, 158] on button "browse" at bounding box center [76, 159] width 16 height 7
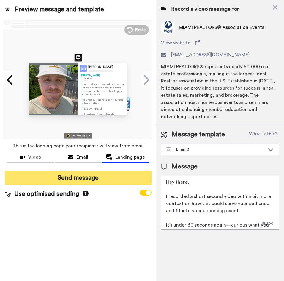
click at [94, 172] on button "Send message" at bounding box center [78, 178] width 147 height 14
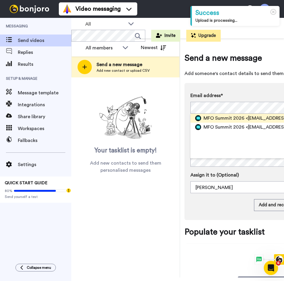
click at [241, 118] on span "MFO Summit 2026" at bounding box center [224, 118] width 41 height 7
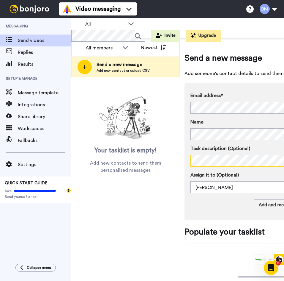
scroll to position [0, 74]
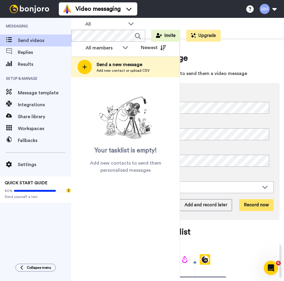
click at [255, 204] on button "Record now" at bounding box center [256, 205] width 34 height 12
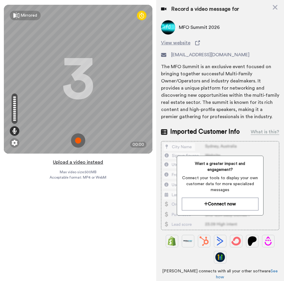
click at [75, 162] on button "Upload a video instead" at bounding box center [78, 162] width 54 height 8
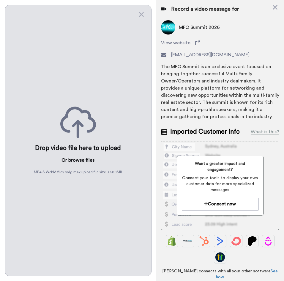
click at [75, 156] on button "browse" at bounding box center [76, 159] width 16 height 7
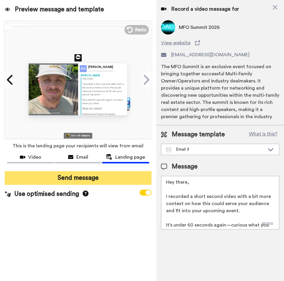
click at [83, 180] on button "Send message" at bounding box center [78, 178] width 147 height 14
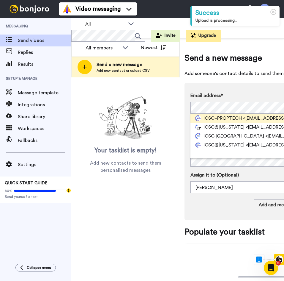
click at [248, 122] on div "ICSC+PROPTECH <[EMAIL_ADDRESS][DOMAIN_NAME]>" at bounding box center [272, 118] width 163 height 9
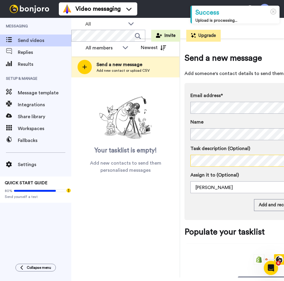
scroll to position [0, 74]
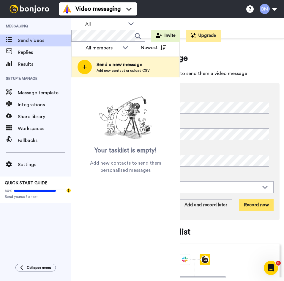
click at [254, 203] on button "Record now" at bounding box center [256, 205] width 34 height 12
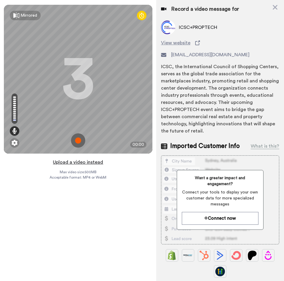
click at [70, 160] on button "Upload a video instead" at bounding box center [78, 162] width 54 height 8
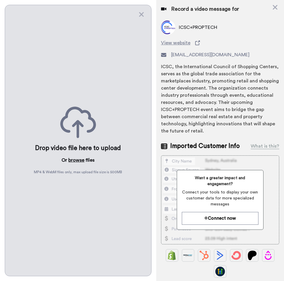
click at [81, 159] on button "browse" at bounding box center [76, 159] width 16 height 7
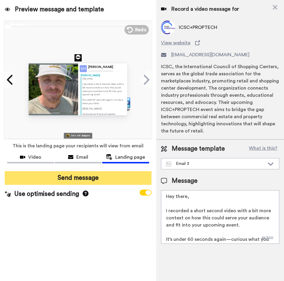
click at [84, 175] on button "Send message" at bounding box center [78, 178] width 147 height 14
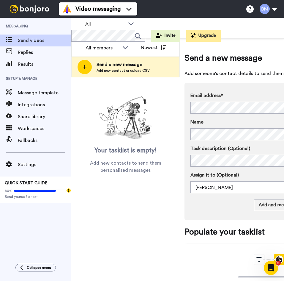
click at [193, 194] on div "Email address* North [US_STATE] Commercial Association of Realtors (NTCAR) <[EM…" at bounding box center [270, 151] width 170 height 137
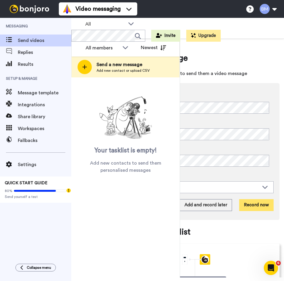
click at [252, 200] on button "Record now" at bounding box center [256, 205] width 34 height 12
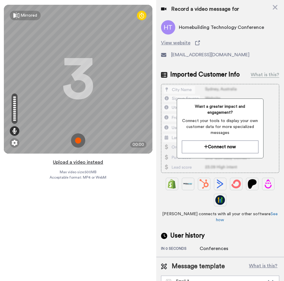
click at [81, 161] on button "Upload a video instead" at bounding box center [78, 162] width 54 height 8
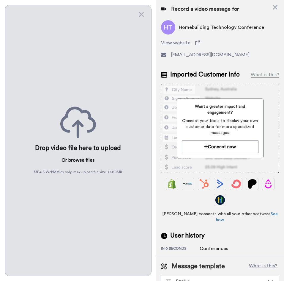
click at [78, 159] on button "browse" at bounding box center [76, 159] width 16 height 7
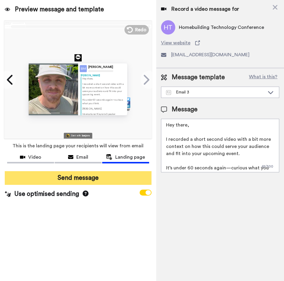
click at [96, 176] on button "Send message" at bounding box center [78, 178] width 147 height 14
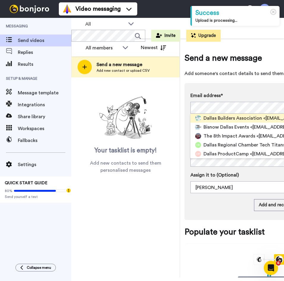
click at [235, 120] on span "Dallas Builders Association" at bounding box center [233, 118] width 59 height 7
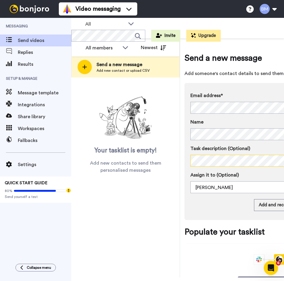
scroll to position [0, 74]
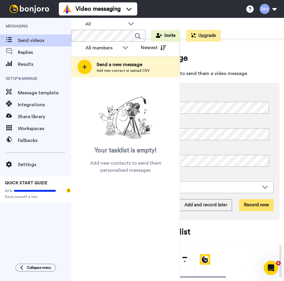
click at [253, 204] on button "Record now" at bounding box center [256, 205] width 34 height 12
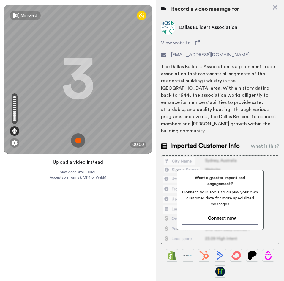
click at [81, 163] on button "Upload a video instead" at bounding box center [78, 162] width 54 height 8
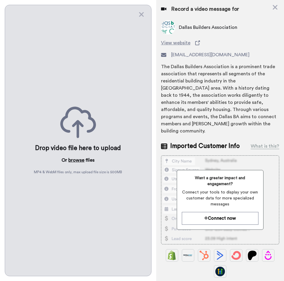
click at [76, 158] on button "browse" at bounding box center [76, 159] width 16 height 7
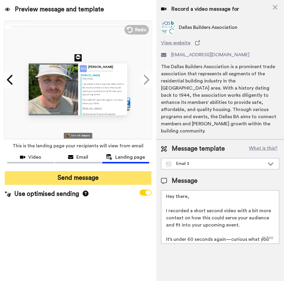
click at [101, 175] on button "Send message" at bounding box center [78, 178] width 147 height 14
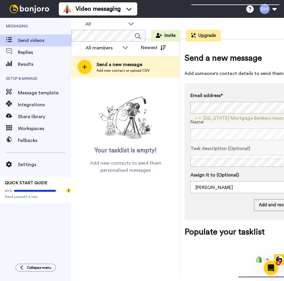
click at [237, 117] on span "[US_STATE] Mortgage Bankers Association Conference" at bounding box center [265, 118] width 122 height 7
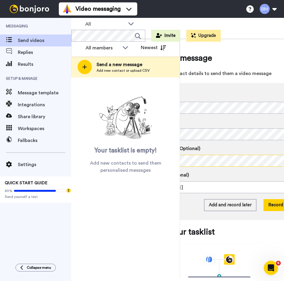
scroll to position [0, 74]
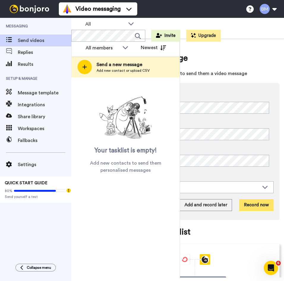
click at [243, 202] on button "Record now" at bounding box center [256, 205] width 34 height 12
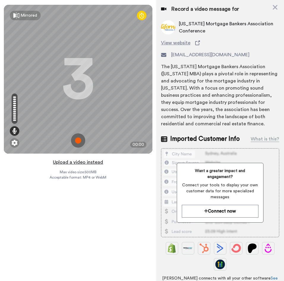
click at [63, 161] on button "Upload a video instead" at bounding box center [78, 162] width 54 height 8
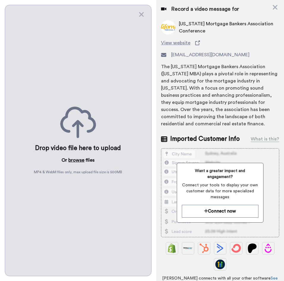
click at [75, 157] on button "browse" at bounding box center [76, 159] width 16 height 7
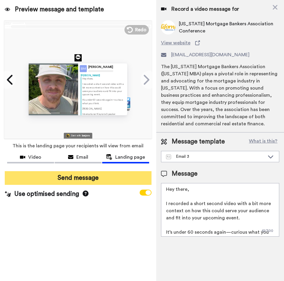
click at [41, 175] on button "Send message" at bounding box center [78, 178] width 147 height 14
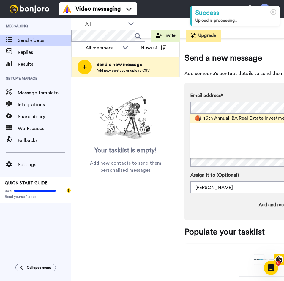
click at [228, 117] on span "16th Annual IBA Real Estate Investments Conference" at bounding box center [262, 118] width 116 height 7
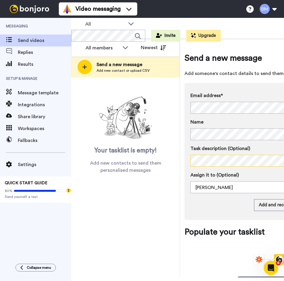
scroll to position [0, 74]
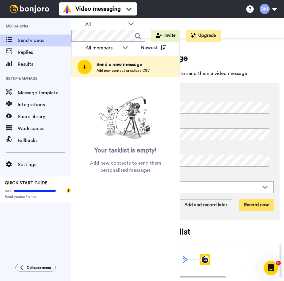
click at [258, 204] on button "Record now" at bounding box center [256, 205] width 34 height 12
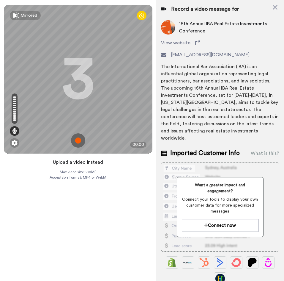
click at [80, 159] on button "Upload a video instead" at bounding box center [78, 162] width 54 height 8
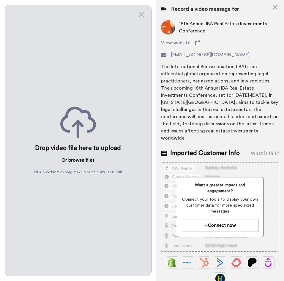
click at [82, 156] on button "browse" at bounding box center [76, 159] width 16 height 7
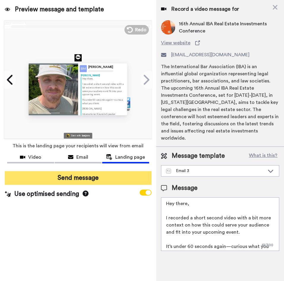
click at [109, 184] on button "Send message" at bounding box center [78, 178] width 147 height 14
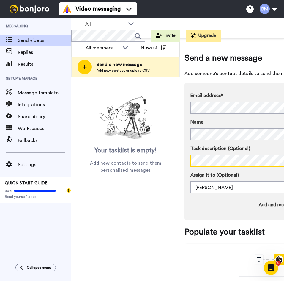
scroll to position [0, 74]
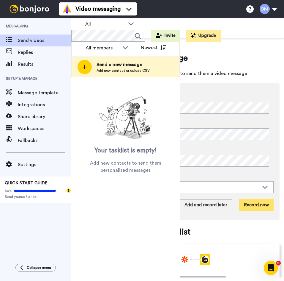
click at [253, 202] on button "Record now" at bounding box center [256, 205] width 34 height 12
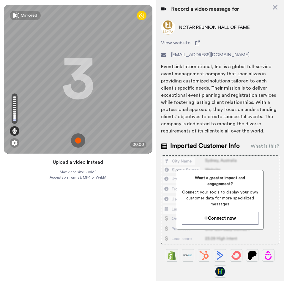
click at [63, 162] on button "Upload a video instead" at bounding box center [78, 162] width 54 height 8
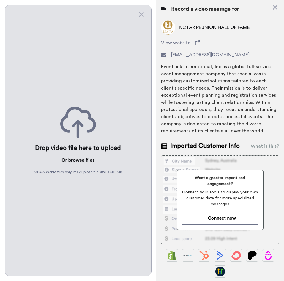
click at [70, 158] on button "browse" at bounding box center [76, 159] width 16 height 7
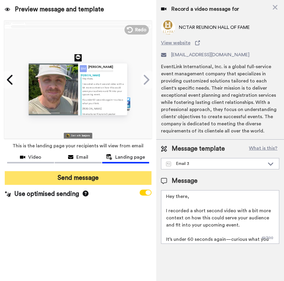
click at [92, 173] on button "Send message" at bounding box center [78, 178] width 147 height 14
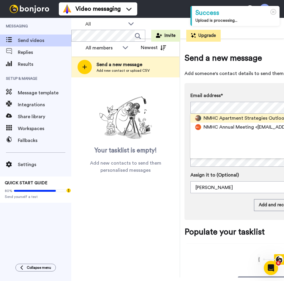
click at [228, 120] on span "NMHC Apartment Strategies Outlook Conference" at bounding box center [259, 118] width 111 height 7
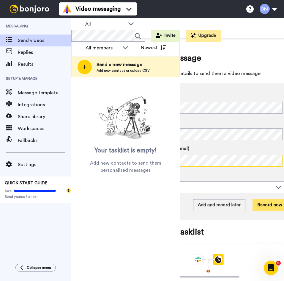
scroll to position [0, 64]
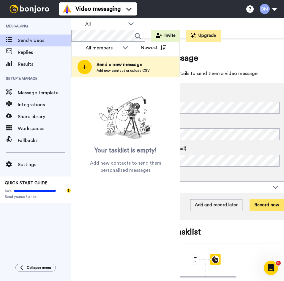
click at [262, 209] on button "Record now" at bounding box center [267, 205] width 34 height 12
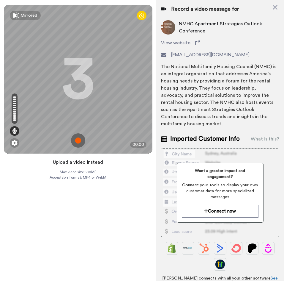
click at [93, 161] on button "Upload a video instead" at bounding box center [78, 162] width 54 height 8
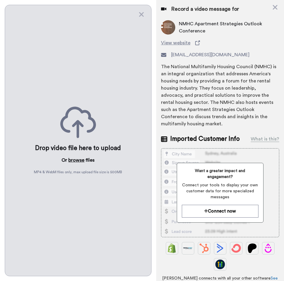
click at [79, 159] on button "browse" at bounding box center [76, 159] width 16 height 7
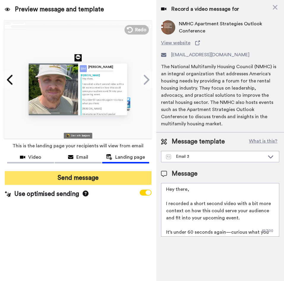
click at [83, 177] on button "Send message" at bounding box center [78, 178] width 147 height 14
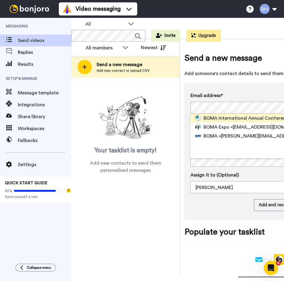
click at [227, 119] on span "BOMA International Annual Conference & Expo" at bounding box center [255, 118] width 103 height 7
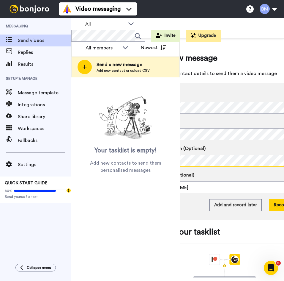
scroll to position [0, 74]
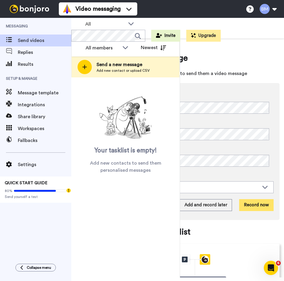
click at [253, 208] on button "Record now" at bounding box center [256, 205] width 34 height 12
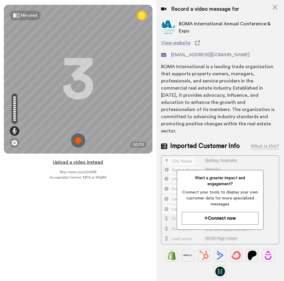
click at [82, 161] on button "Upload a video instead" at bounding box center [78, 162] width 54 height 8
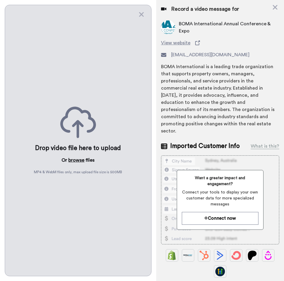
click at [75, 156] on button "browse" at bounding box center [76, 159] width 16 height 7
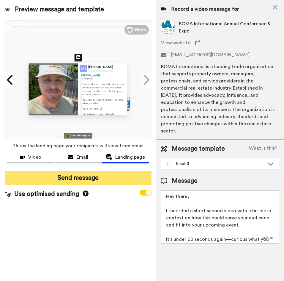
click at [94, 178] on button "Send message" at bounding box center [78, 178] width 147 height 14
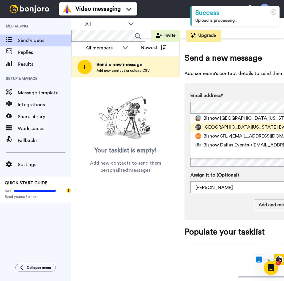
click at [238, 123] on span "Bisnow South Florida Events" at bounding box center [249, 126] width 90 height 7
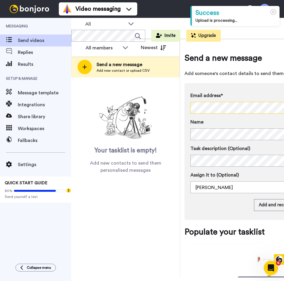
click at [168, 116] on div "All members All members Brett McDermott Newest Send a new message Add new conta…" at bounding box center [177, 158] width 213 height 239
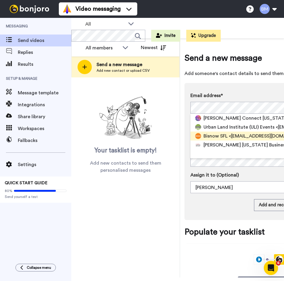
click at [236, 134] on span "<customerservice@bisnow.com>" at bounding box center [270, 135] width 83 height 7
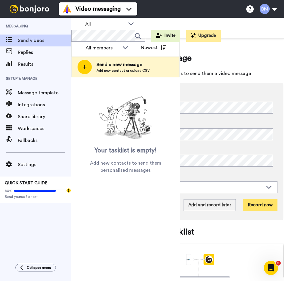
scroll to position [0, 74]
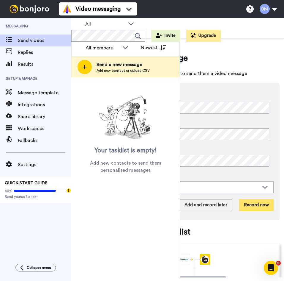
click at [251, 203] on button "Record now" at bounding box center [256, 205] width 34 height 12
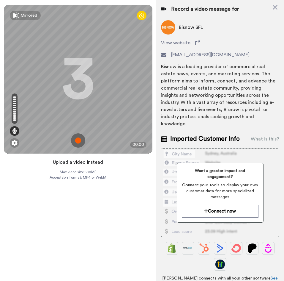
click at [70, 160] on button "Upload a video instead" at bounding box center [78, 162] width 54 height 8
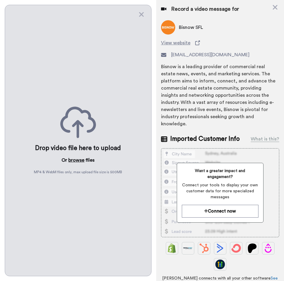
click at [80, 158] on button "browse" at bounding box center [76, 159] width 16 height 7
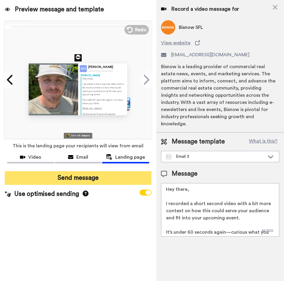
click at [78, 177] on button "Send message" at bounding box center [78, 178] width 147 height 14
